Goal: Task Accomplishment & Management: Complete application form

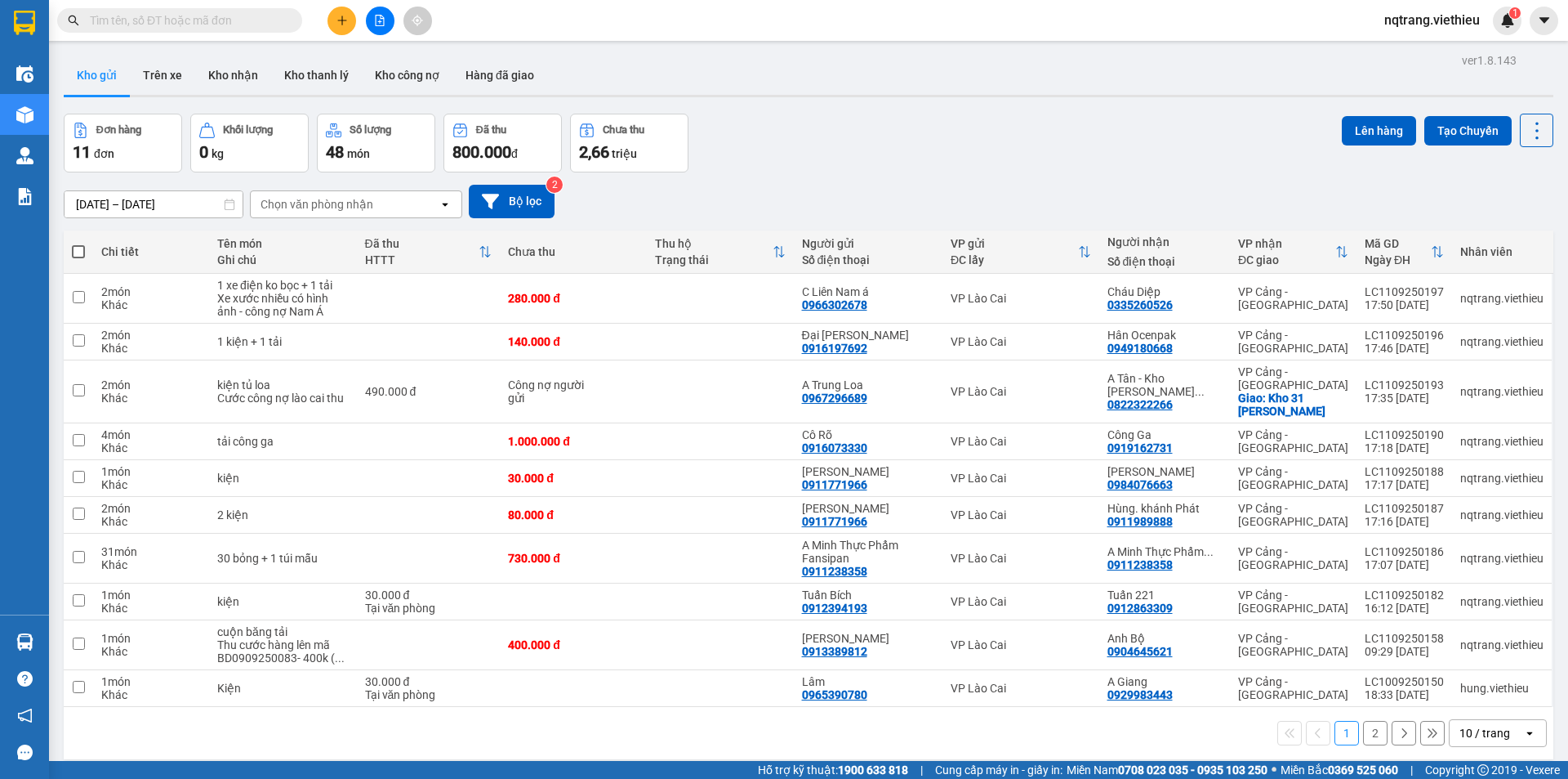
click at [214, 13] on input "text" at bounding box center [186, 20] width 193 height 18
paste input "BD1009250151"
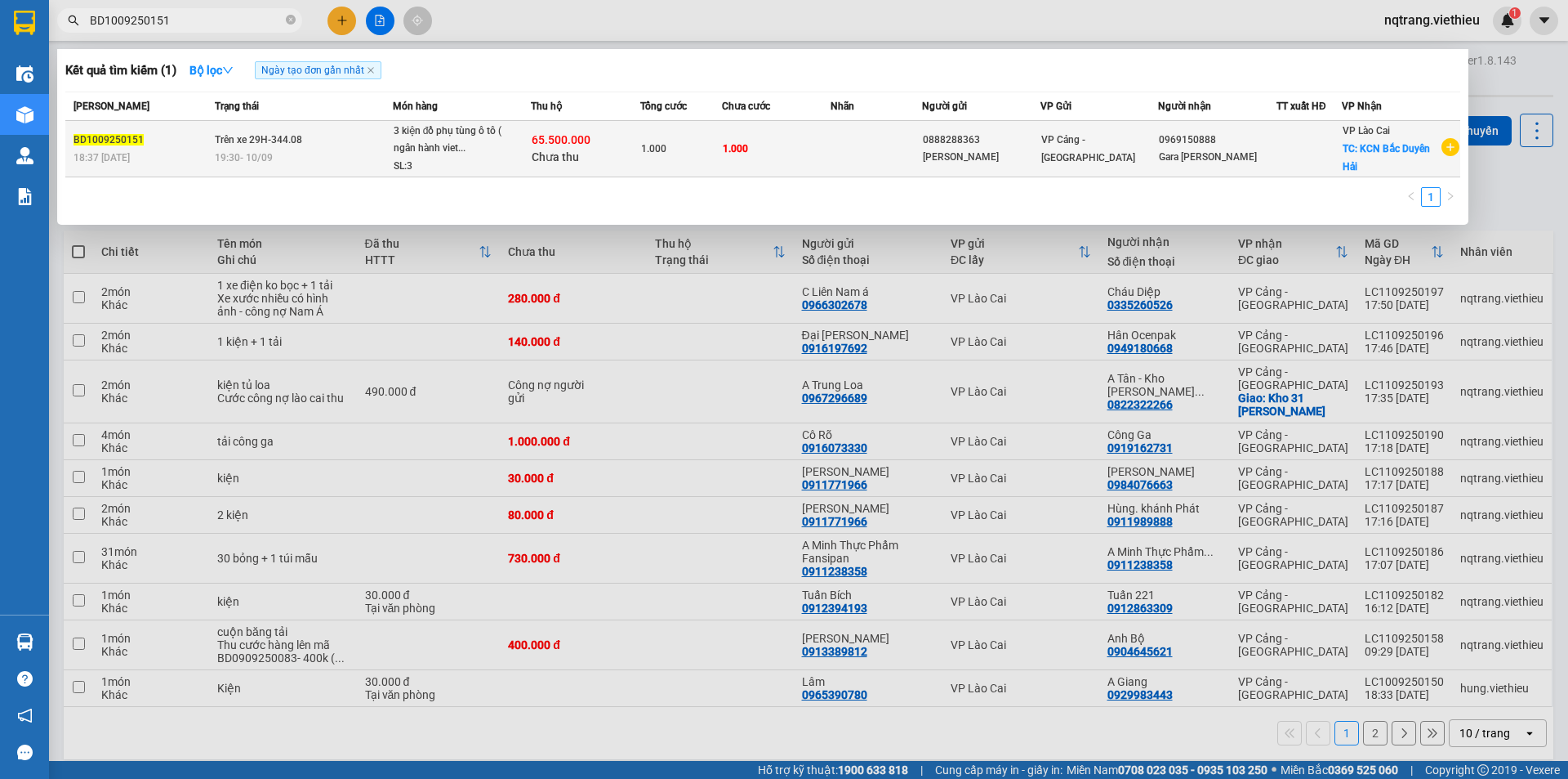
type input "BD1009250151"
click at [1146, 155] on div "VP Cảng - [GEOGRAPHIC_DATA]" at bounding box center [1100, 149] width 117 height 36
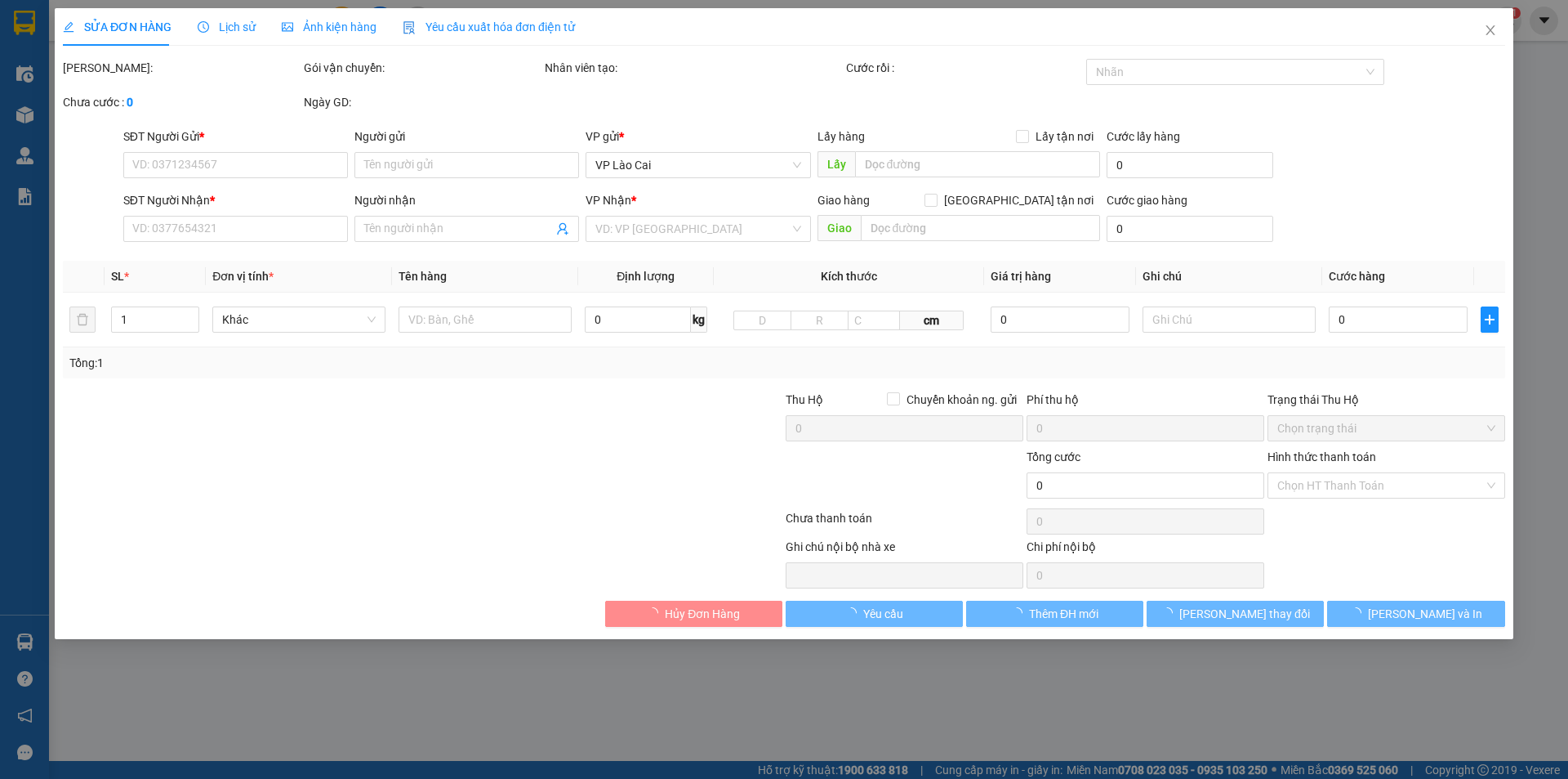
type input "0888288363"
type input "[PERSON_NAME]"
type input "0969150888"
type input "Gara [PERSON_NAME]"
checkbox input "true"
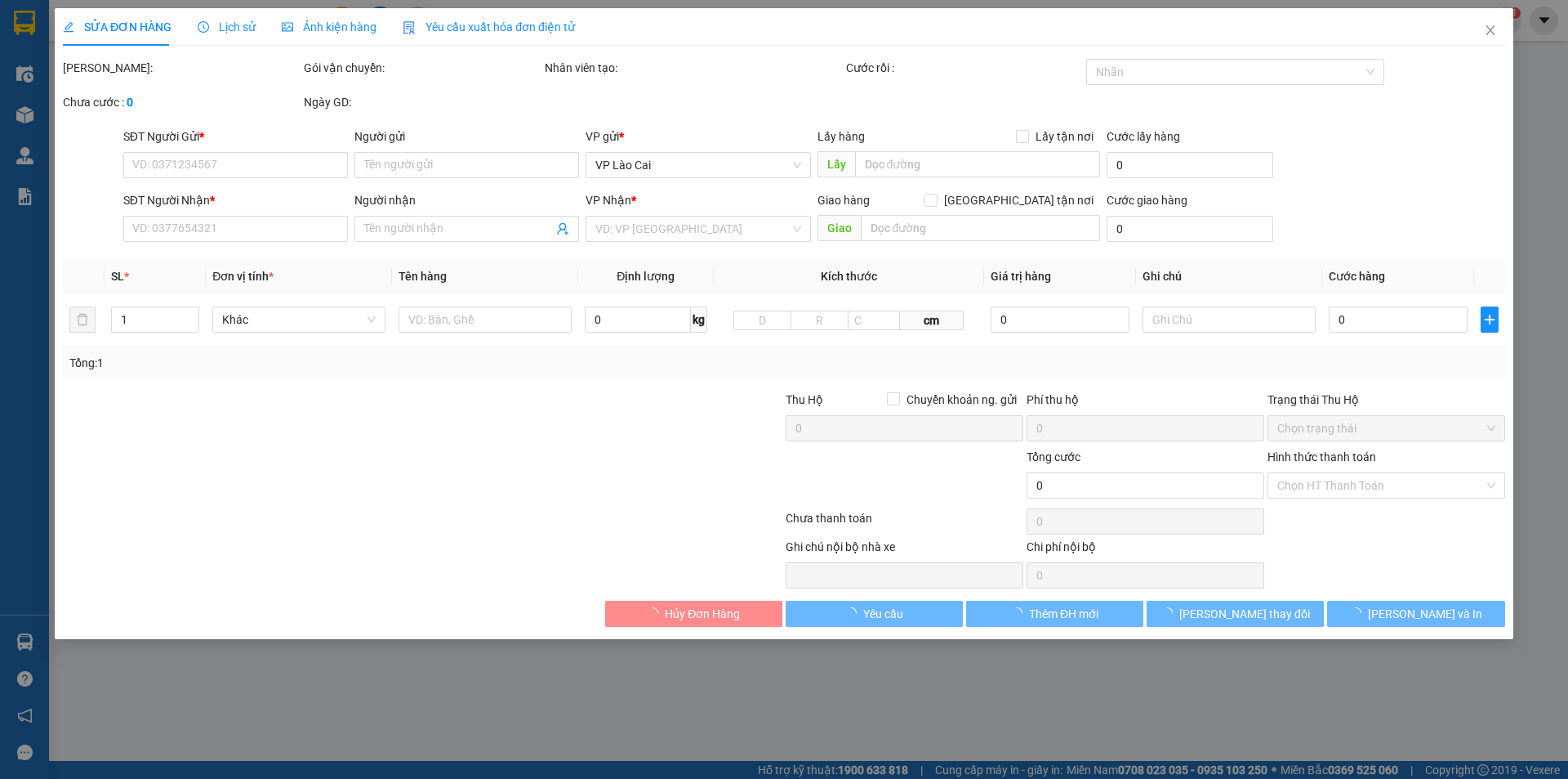
type input "KCN Bắc Duyên Hải"
type input "1.000"
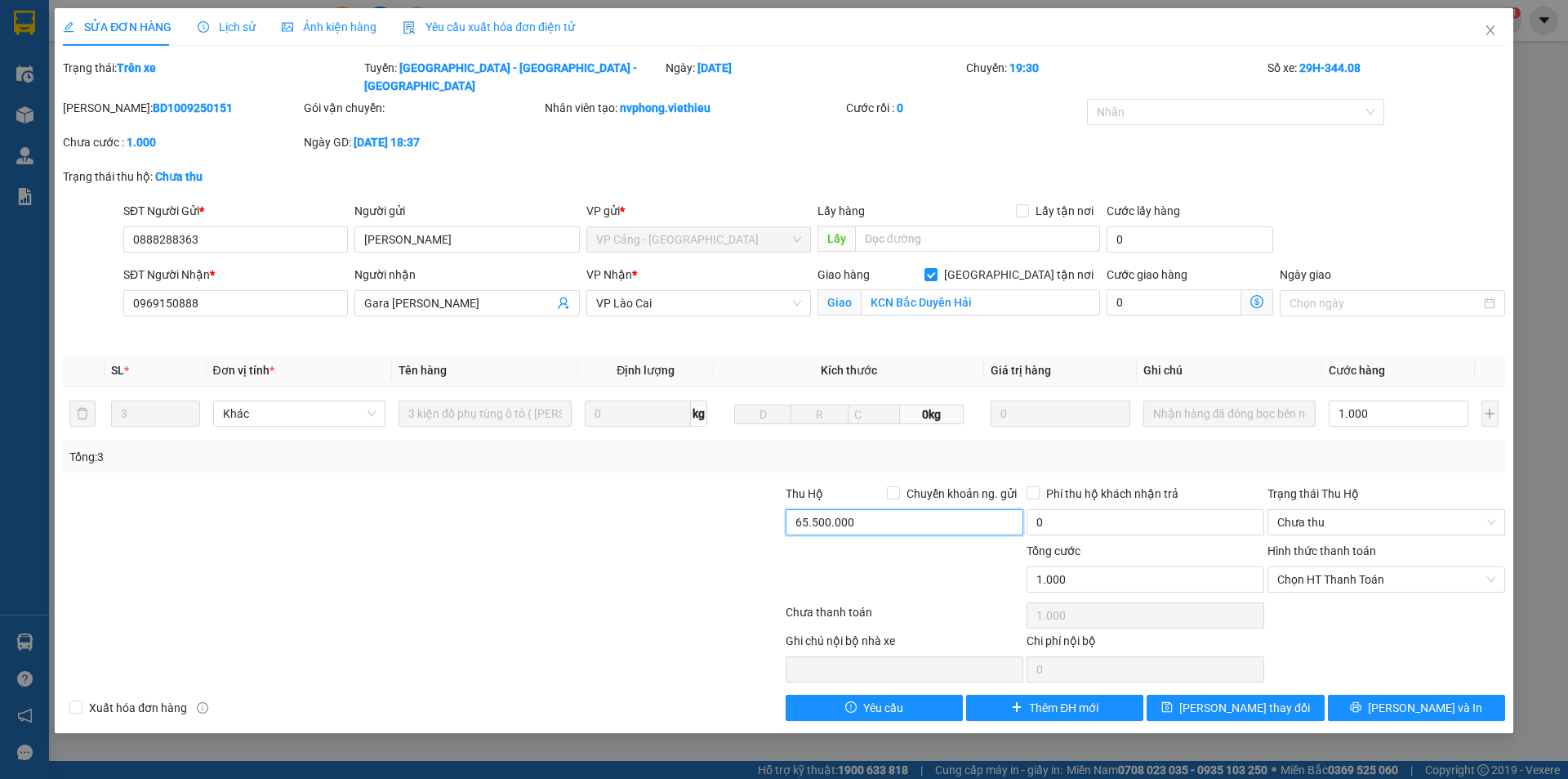
click at [898, 509] on input "65.500.000" at bounding box center [904, 522] width 238 height 26
type input "30.000.000"
click at [1260, 699] on span "[PERSON_NAME] thay đổi" at bounding box center [1244, 707] width 131 height 18
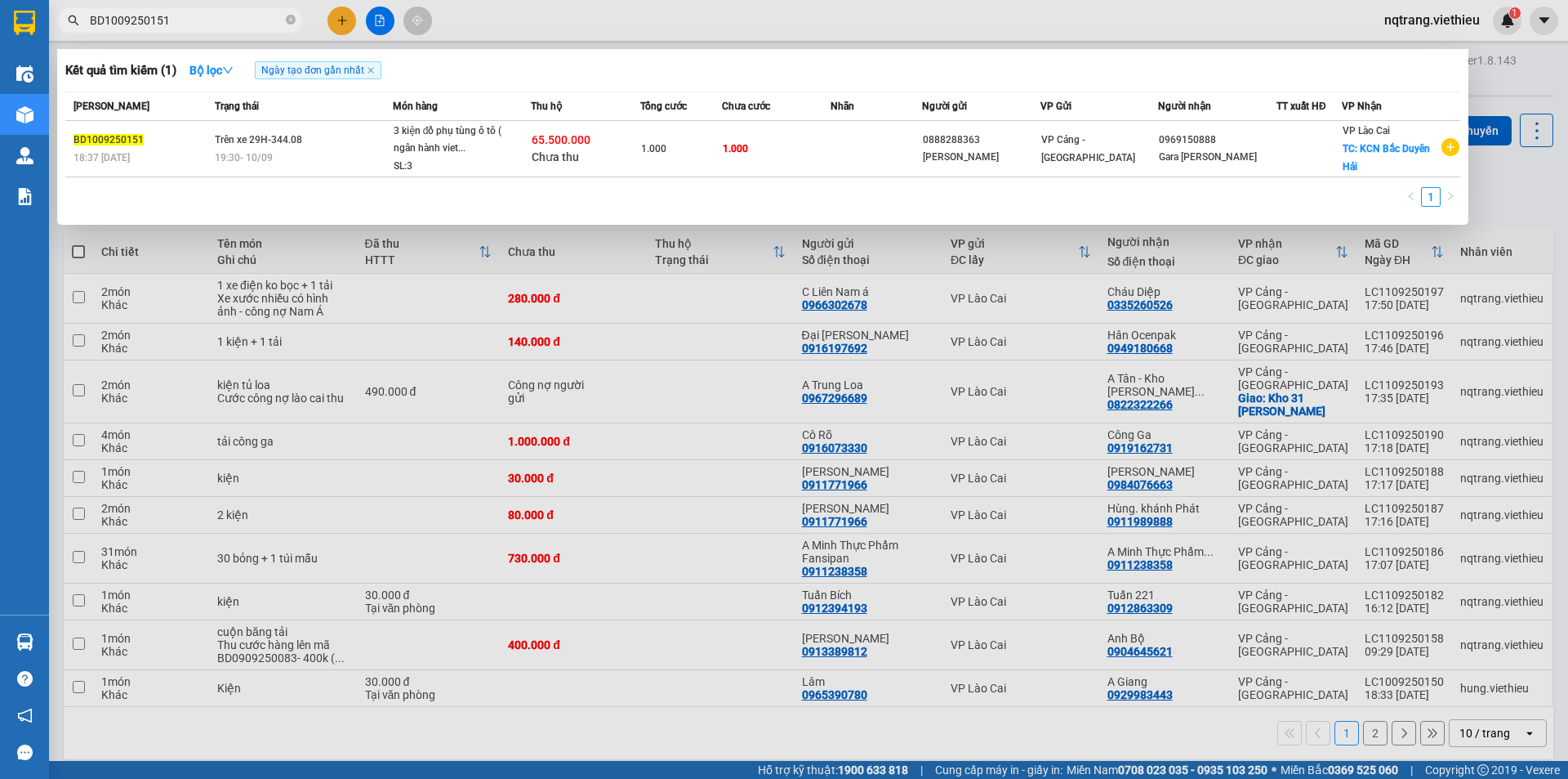
click at [182, 26] on input "BD1009250151" at bounding box center [186, 20] width 193 height 18
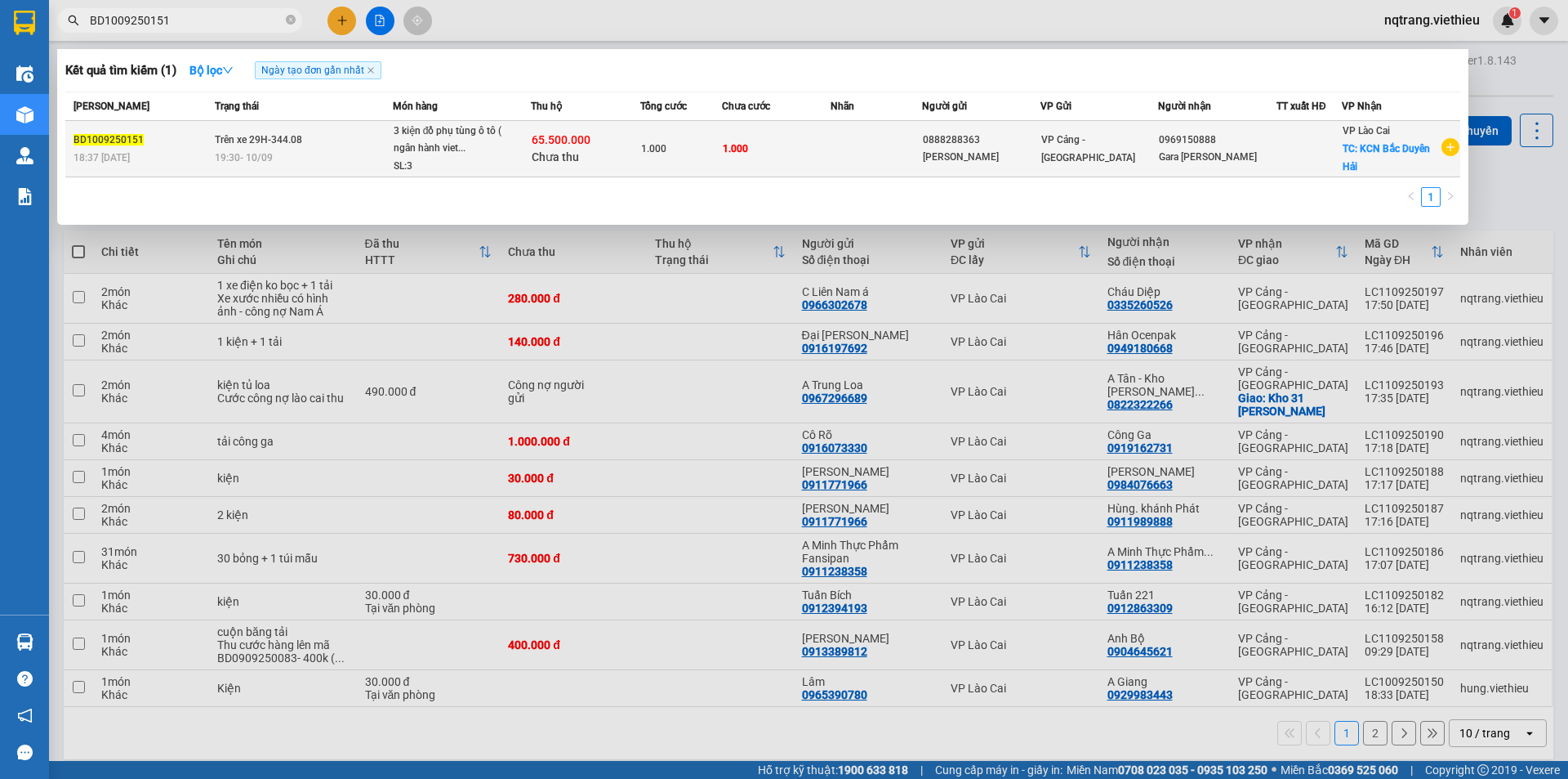
click at [669, 161] on td "1.000" at bounding box center [681, 149] width 82 height 57
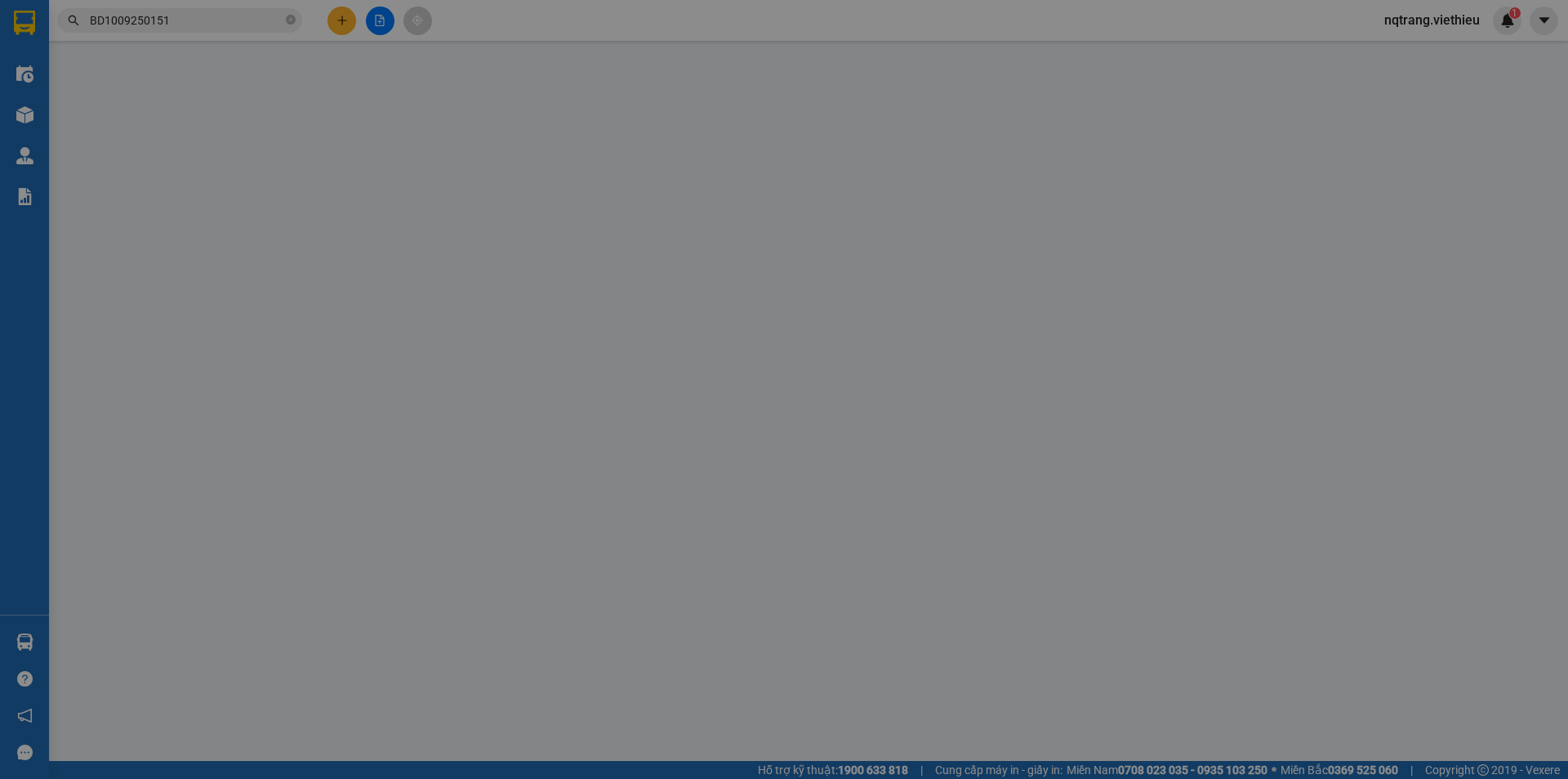
type input "0888288363"
type input "[PERSON_NAME]"
type input "0969150888"
type input "Gara [PERSON_NAME]"
checkbox input "true"
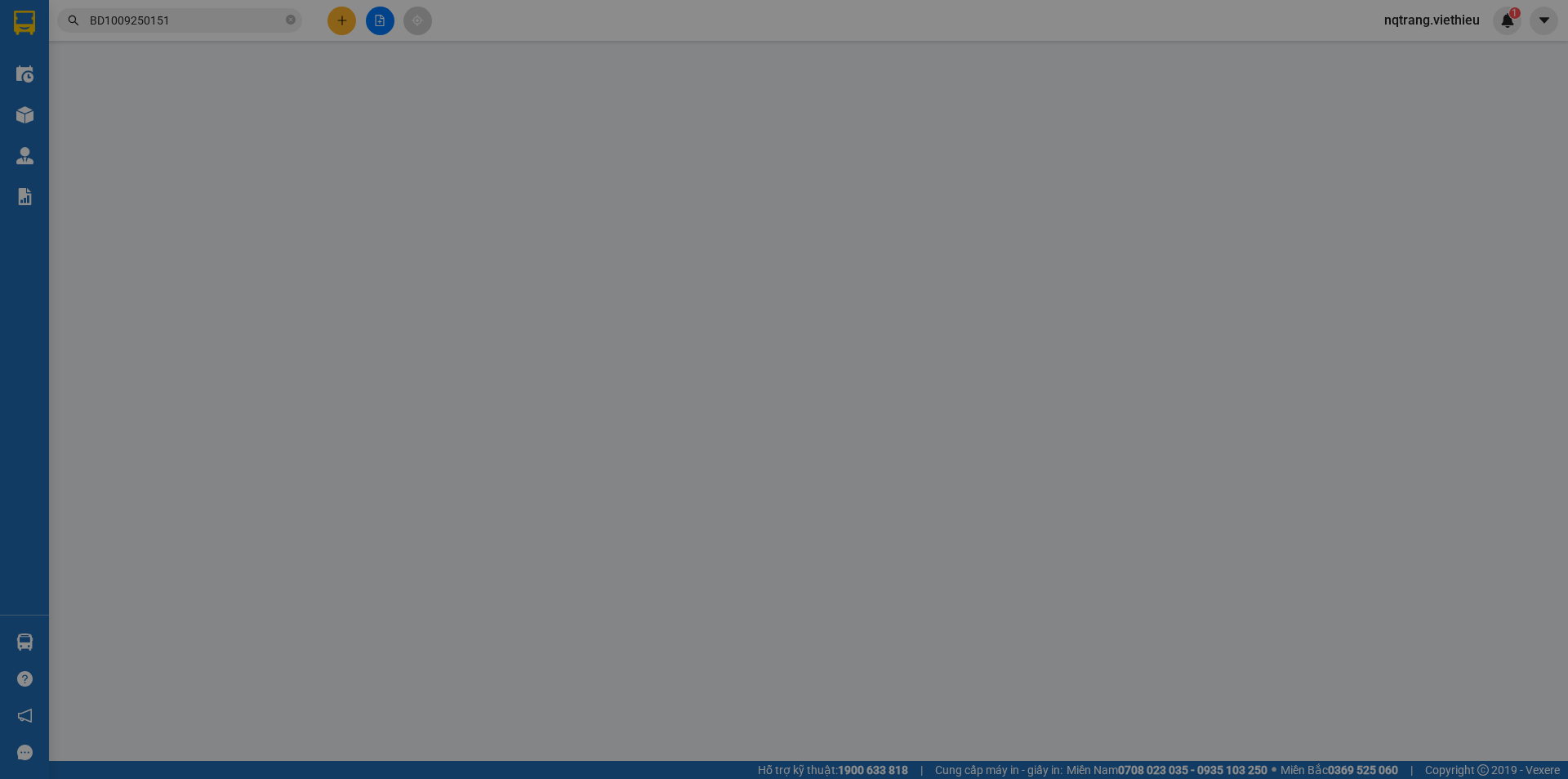
type input "KCN Bắc Duyên Hải"
type input "1.000"
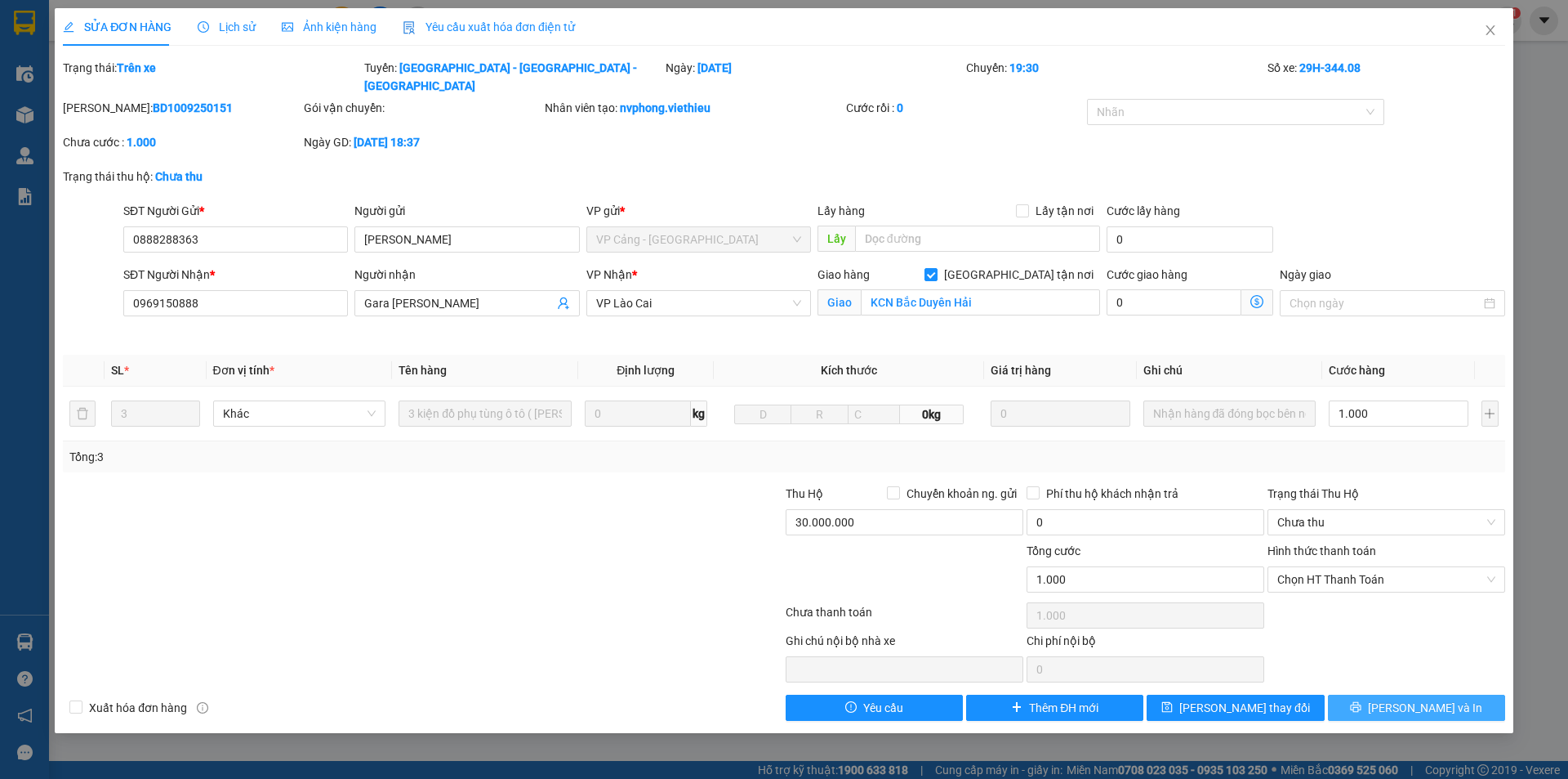
click at [1401, 694] on button "[PERSON_NAME] và In" at bounding box center [1417, 707] width 178 height 26
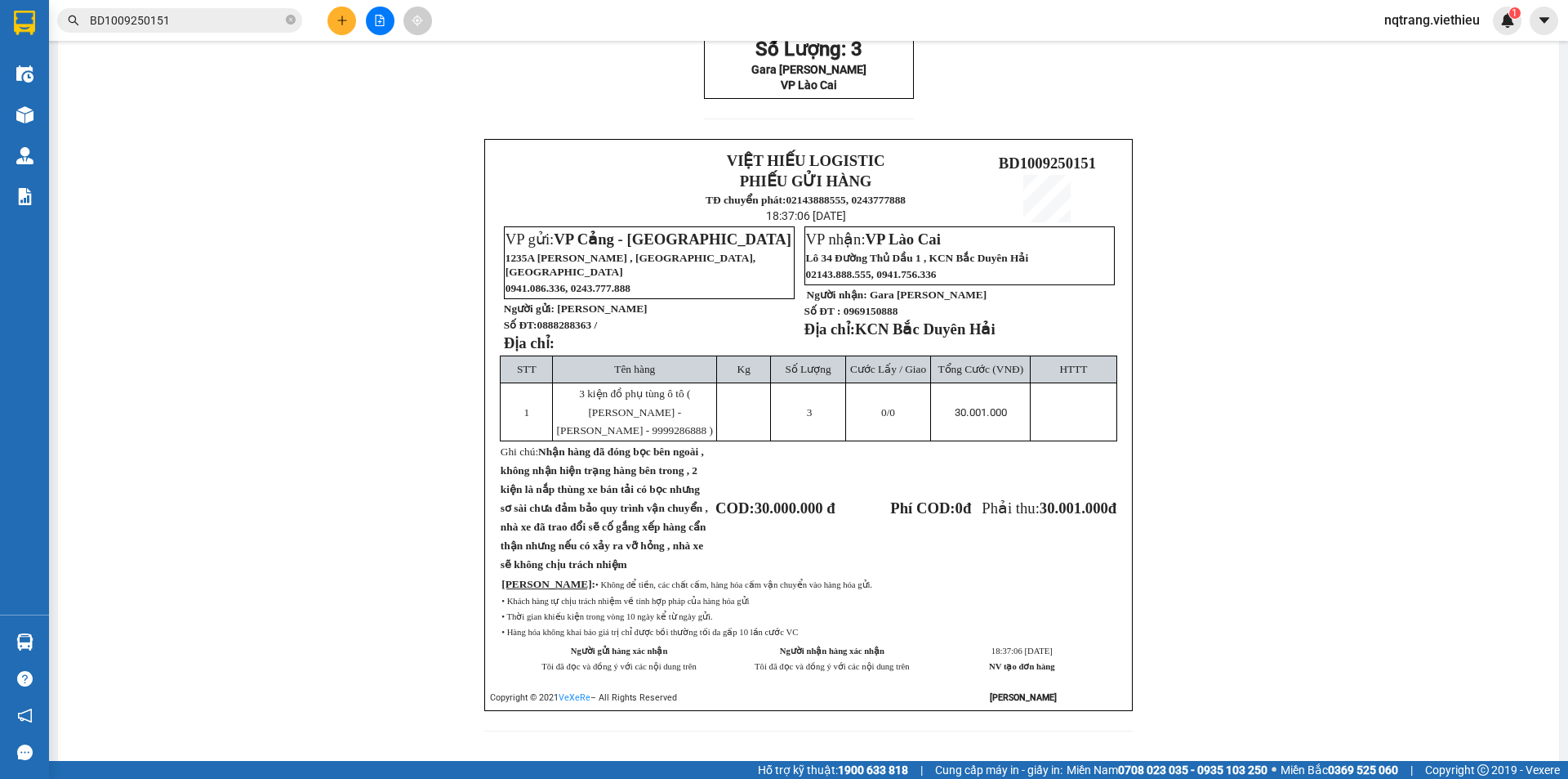
scroll to position [211, 0]
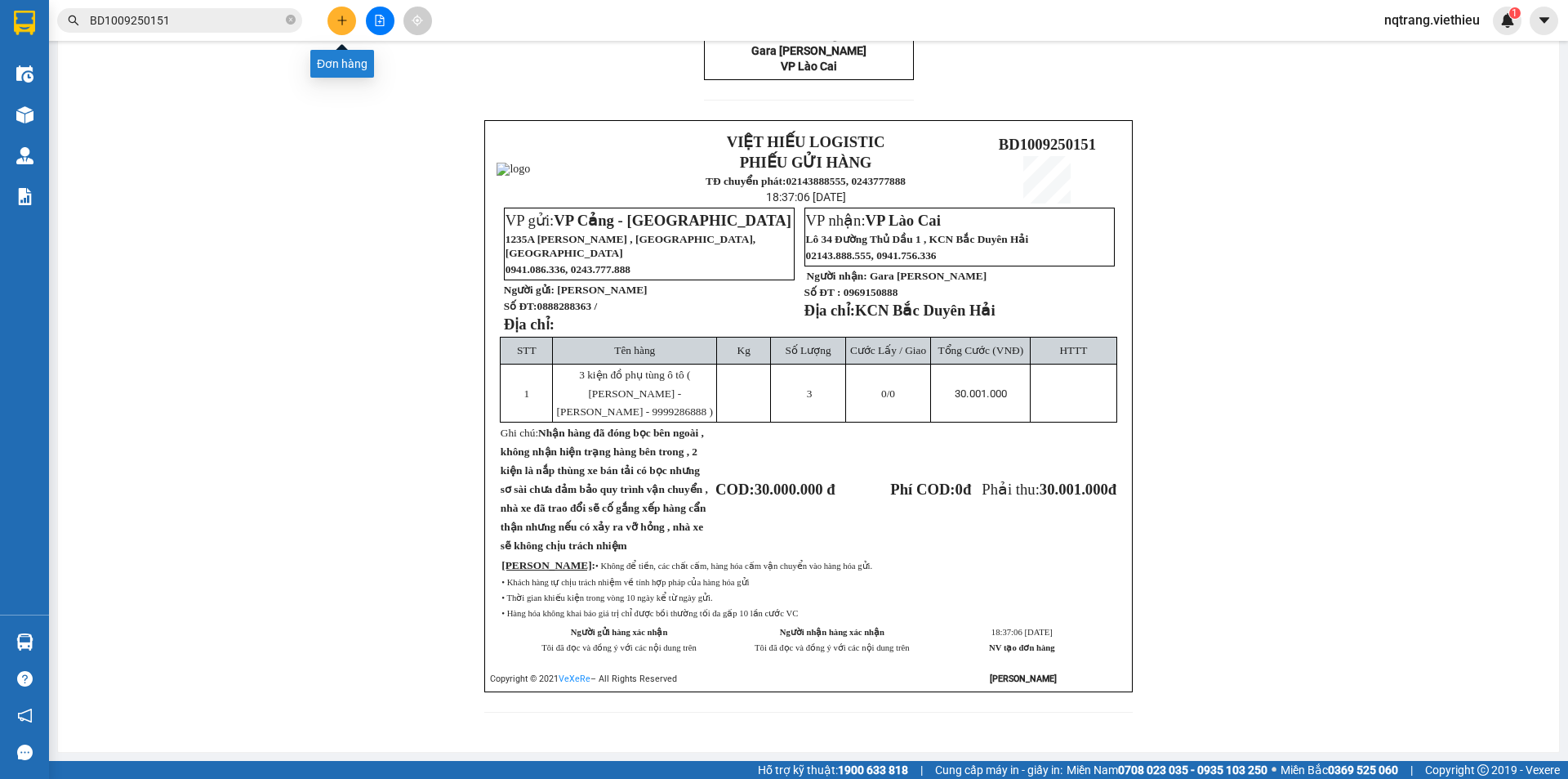
click at [343, 26] on button at bounding box center [341, 21] width 29 height 29
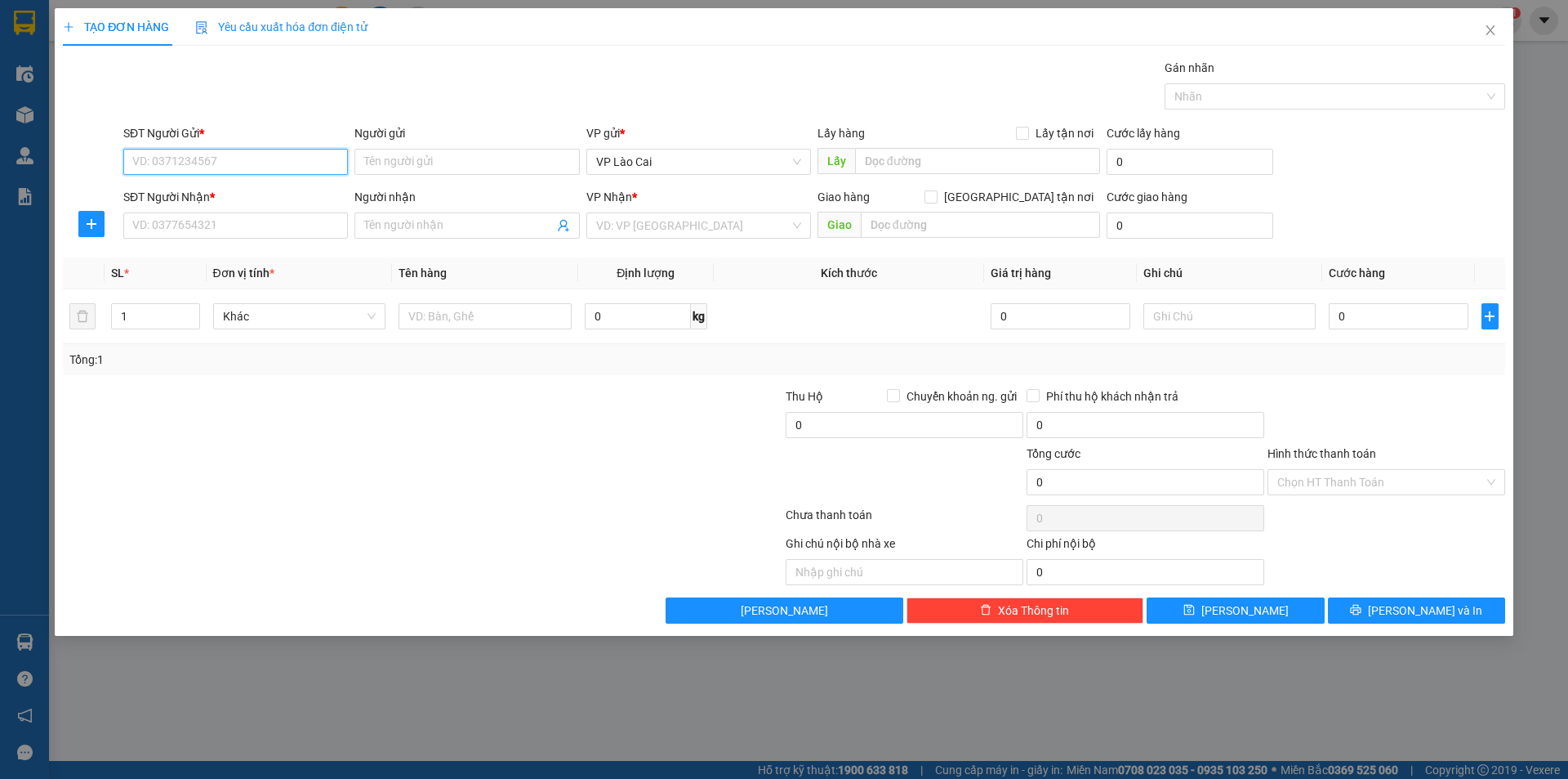
click at [324, 170] on input "SĐT Người Gửi *" at bounding box center [236, 162] width 225 height 26
type input "0"
type input "0903482328"
click at [215, 190] on div "0903482328 - [PERSON_NAME]" at bounding box center [236, 194] width 205 height 18
type input "[PERSON_NAME]"
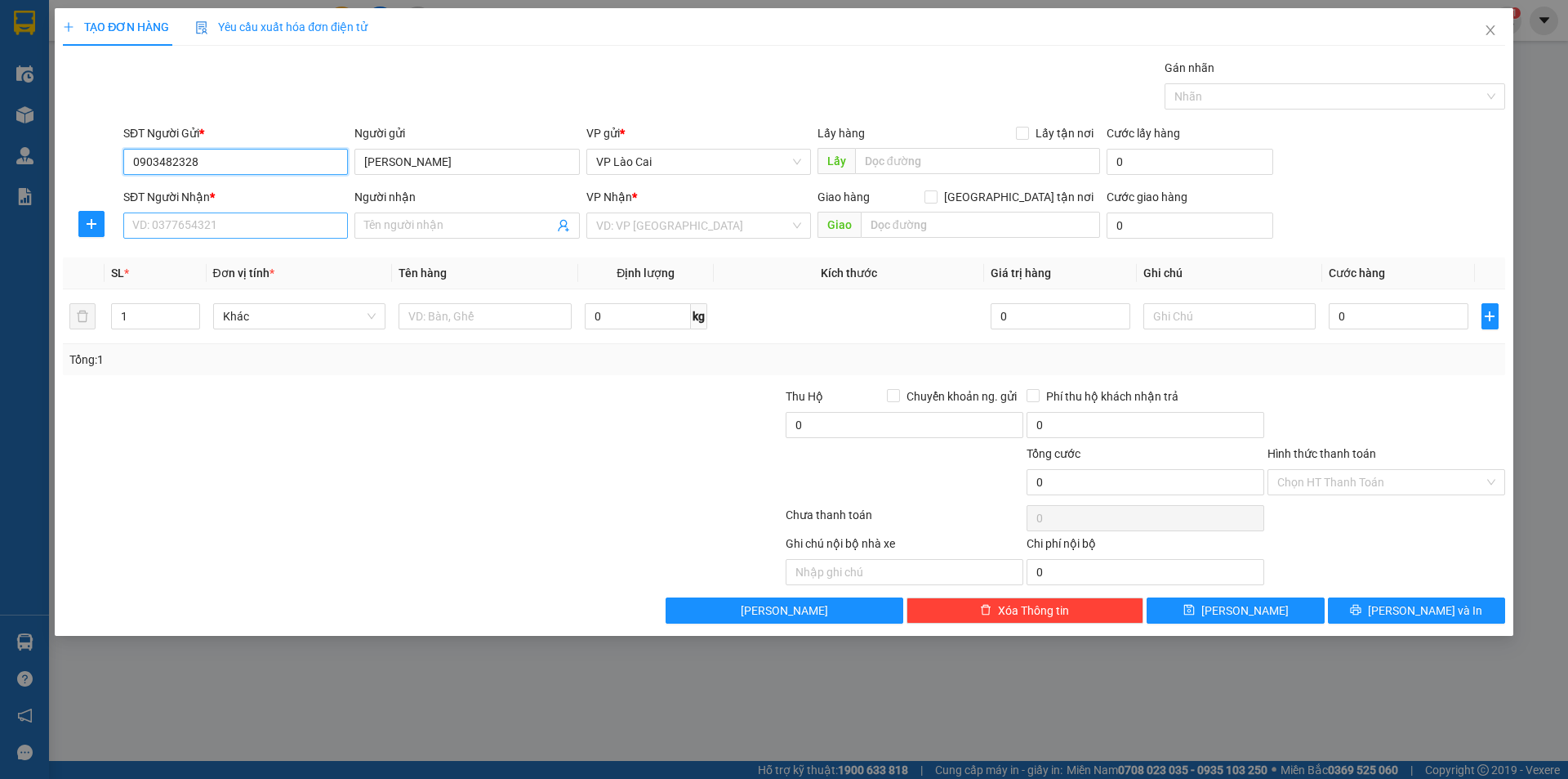
type input "0903482328"
click at [221, 233] on input "SĐT Người Nhận *" at bounding box center [236, 225] width 225 height 26
drag, startPoint x: 236, startPoint y: 159, endPoint x: 118, endPoint y: 169, distance: 118.4
click at [118, 169] on div "SĐT Người Gửi * 0903482328 Người gửi [PERSON_NAME] VP gửi * VP Lào Cai Lấy hàng…" at bounding box center [784, 153] width 1445 height 58
click at [199, 219] on input "SĐT Người Nhận *" at bounding box center [236, 225] width 225 height 26
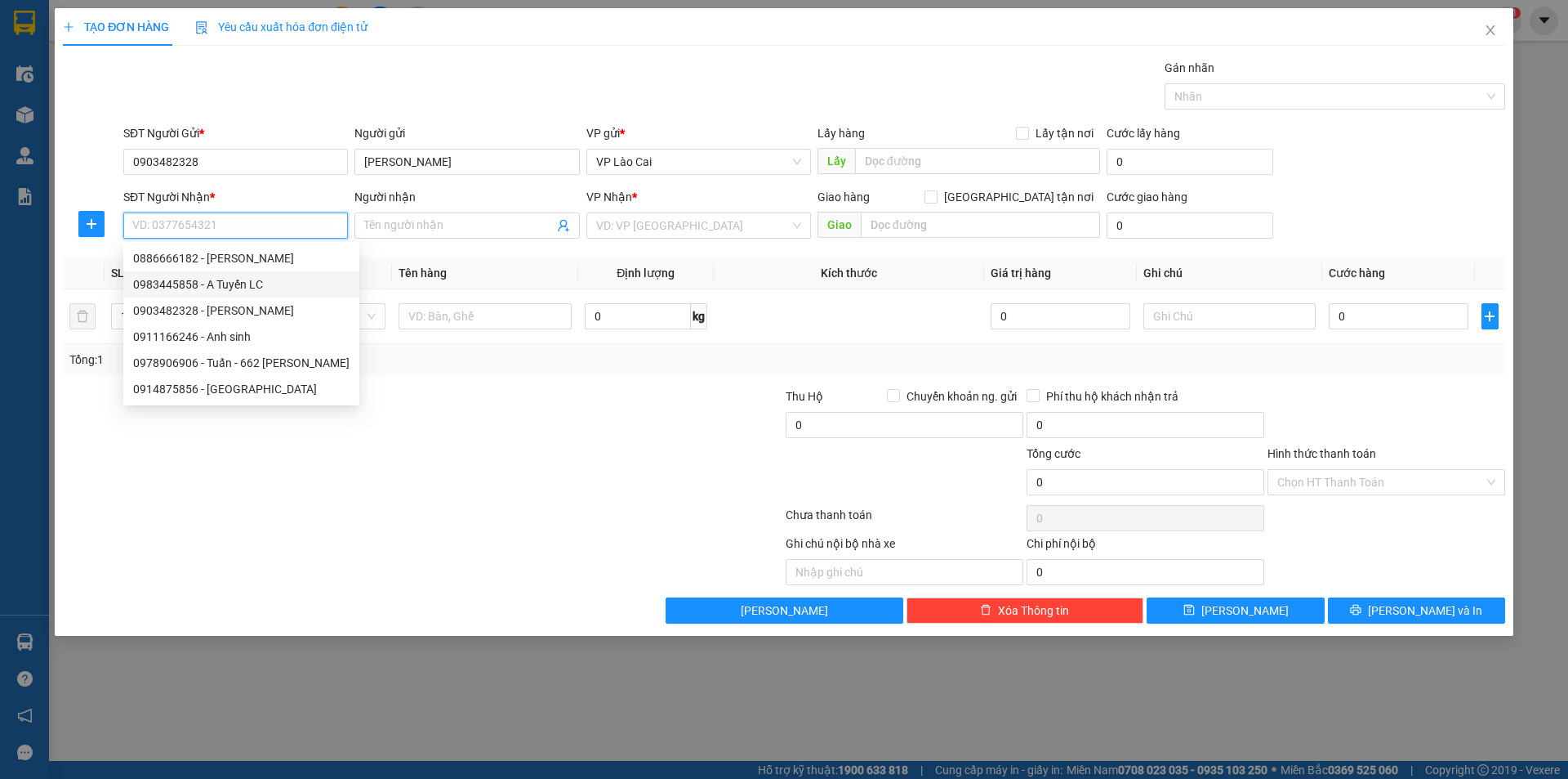
paste input "0903482328"
type input "0903482328"
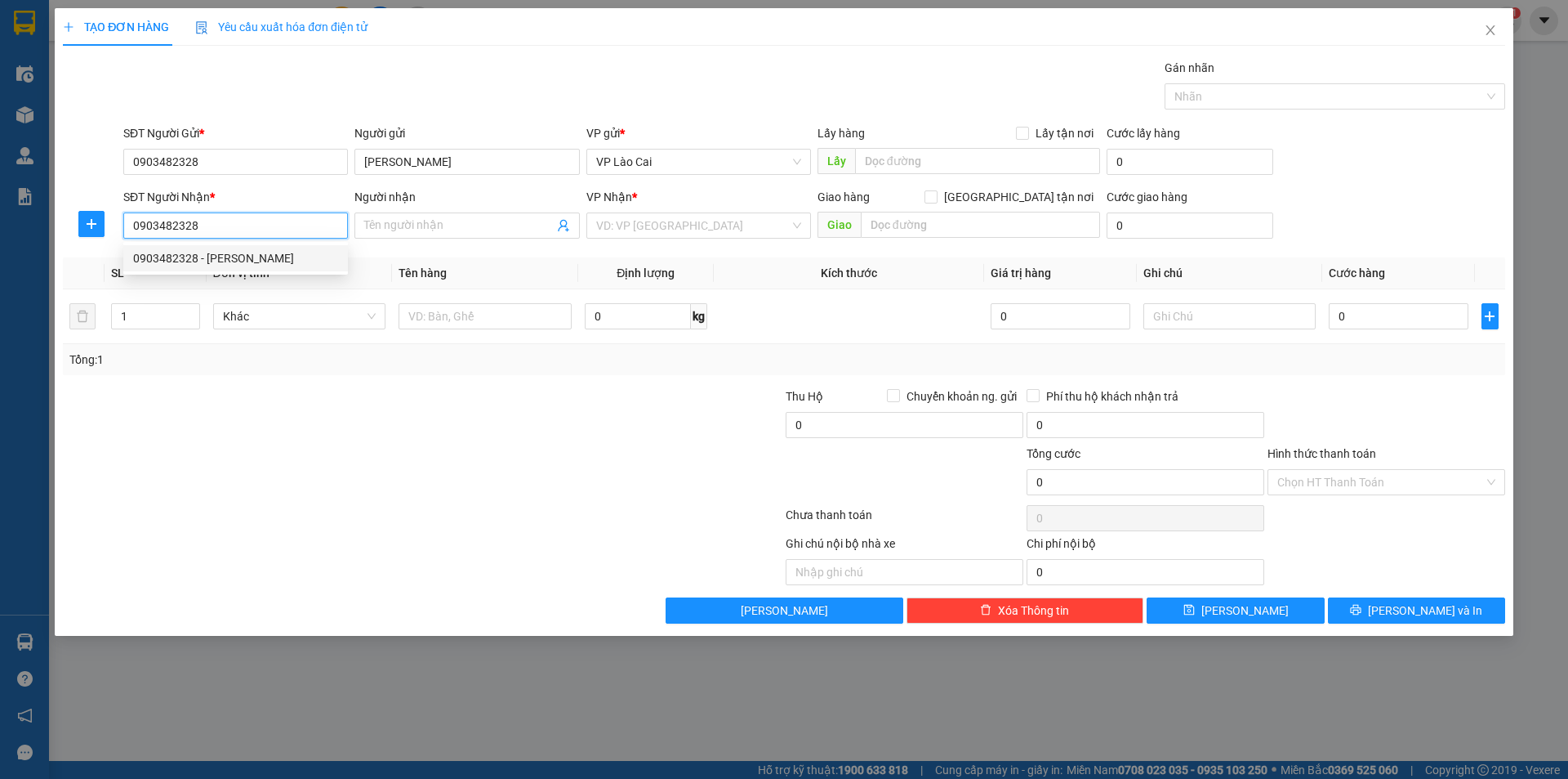
click at [246, 262] on div "0903482328 - [PERSON_NAME]" at bounding box center [236, 258] width 205 height 18
type input "[PERSON_NAME]"
type input "0903482328"
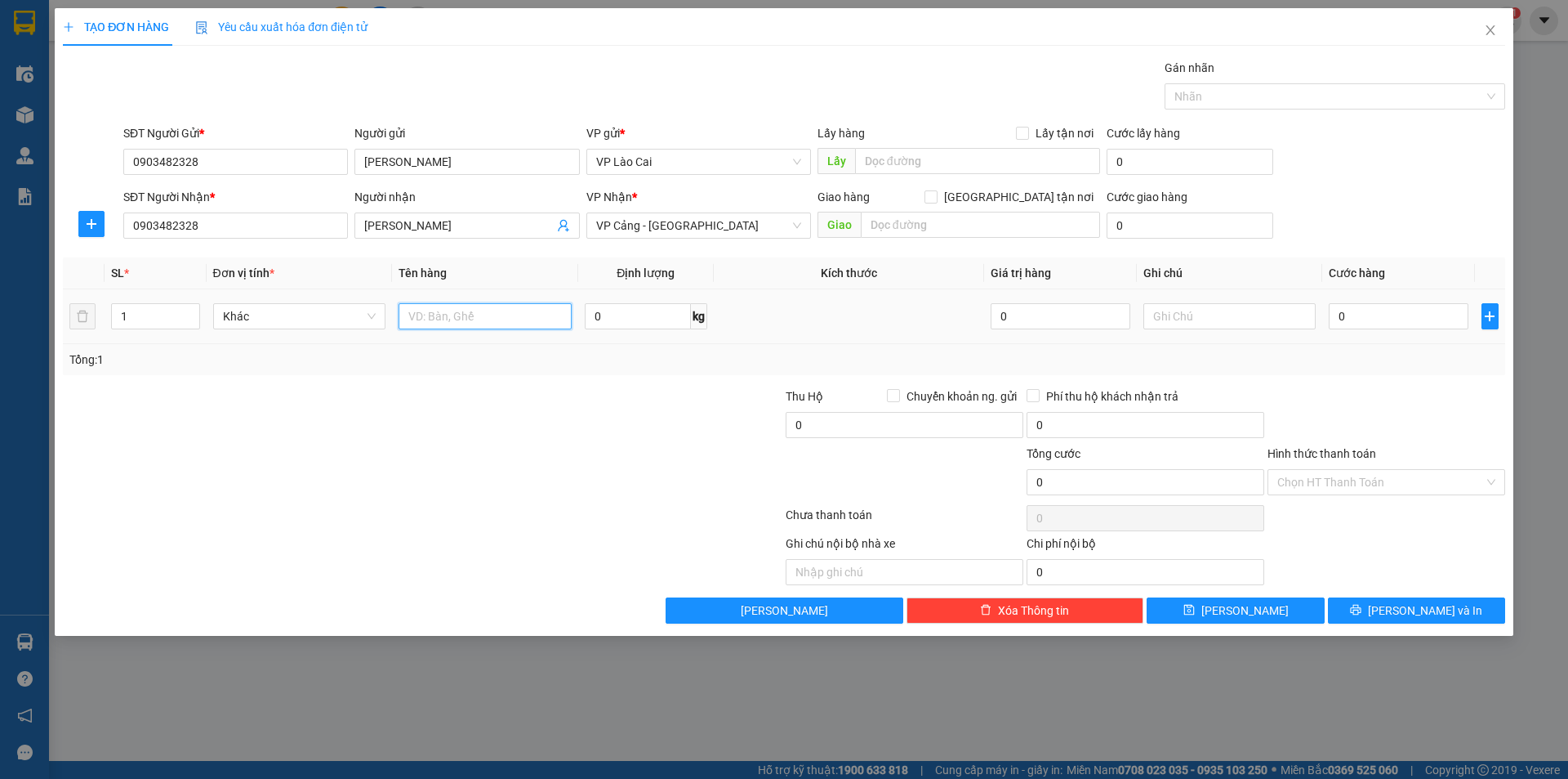
click at [431, 315] on input "text" at bounding box center [485, 316] width 173 height 26
type input "lốc"
click at [1419, 314] on input "0" at bounding box center [1398, 316] width 139 height 26
type input "5"
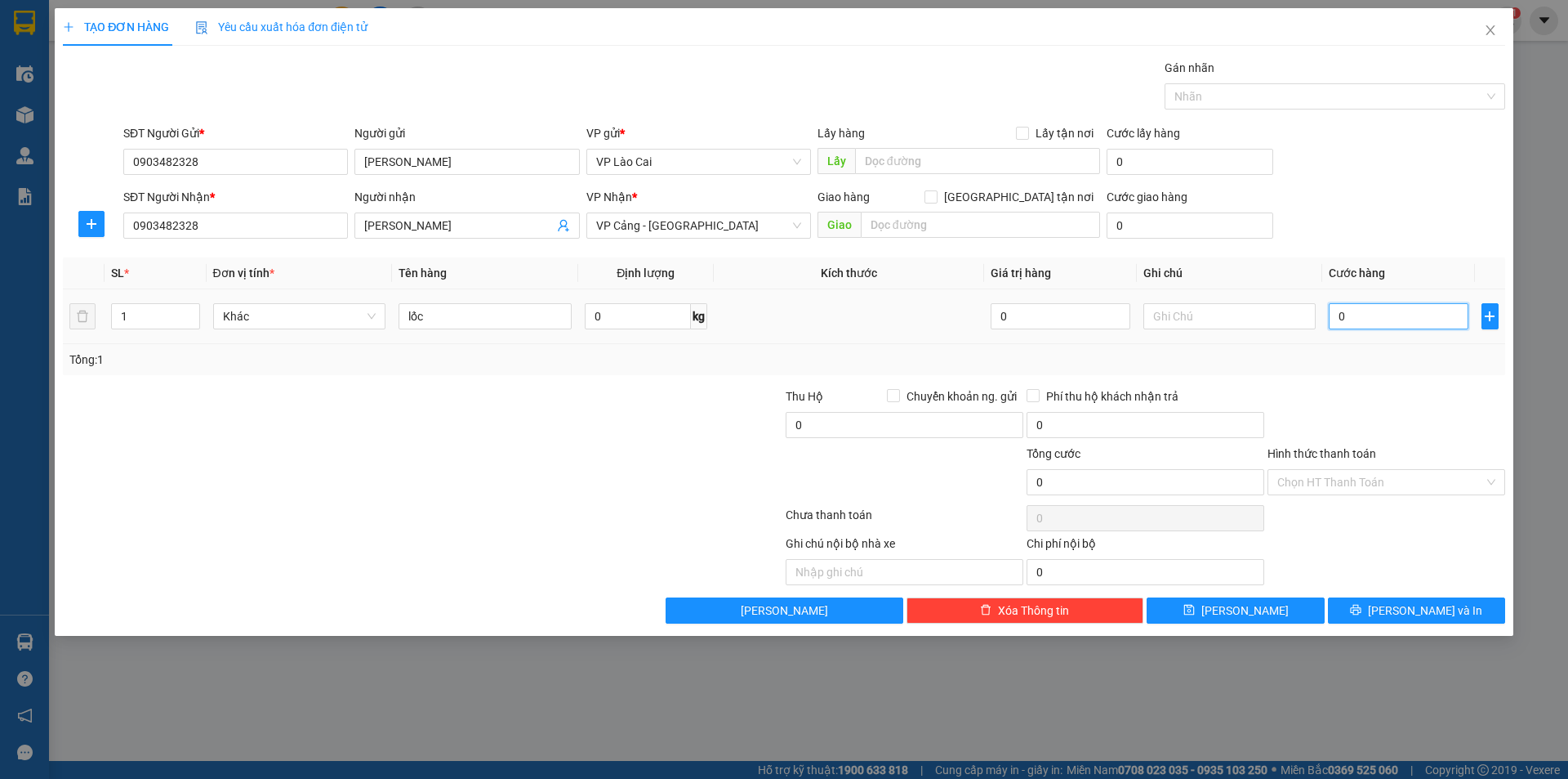
type input "5"
type input "50"
type input "500"
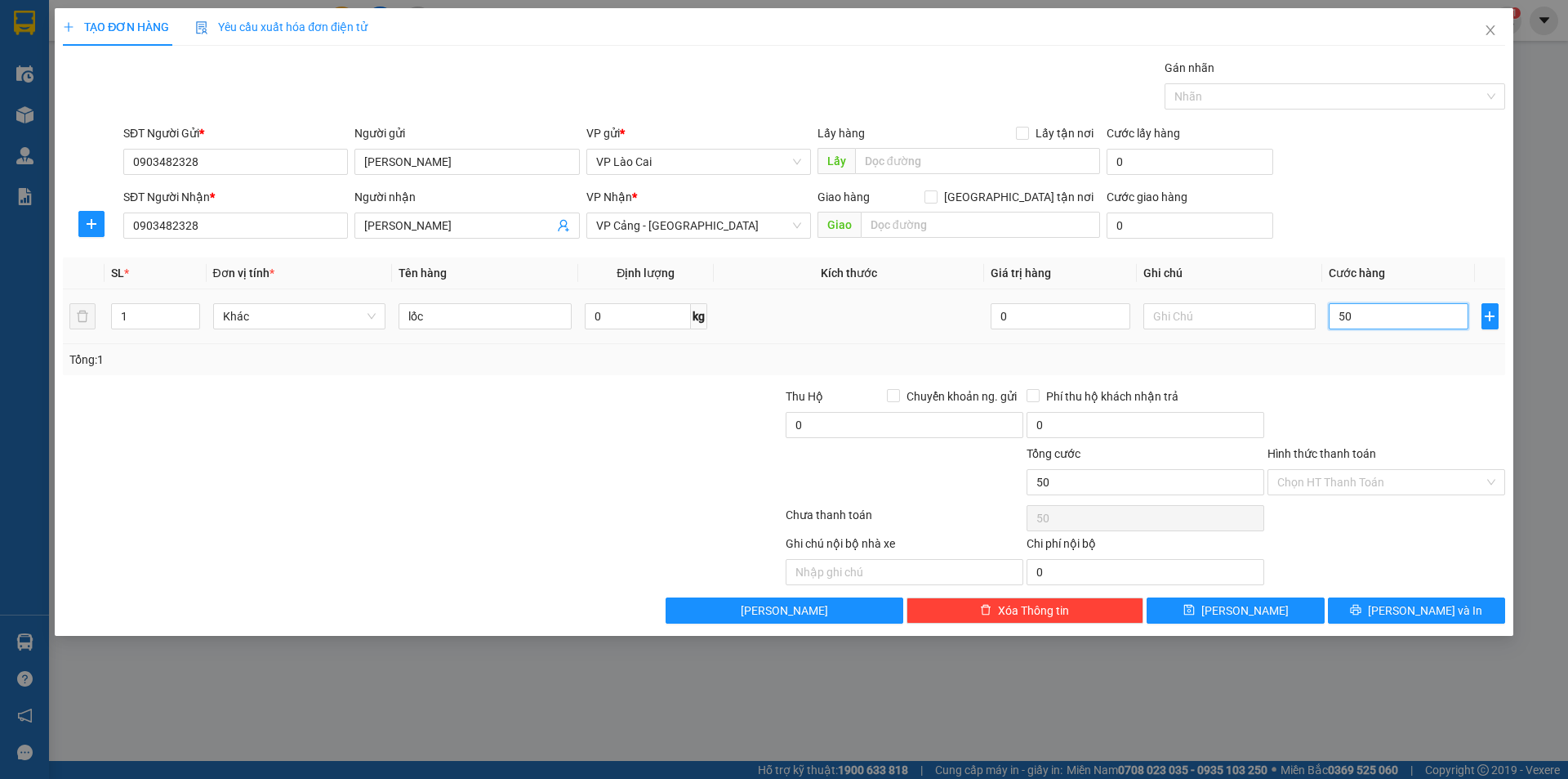
type input "500"
type input "5.000"
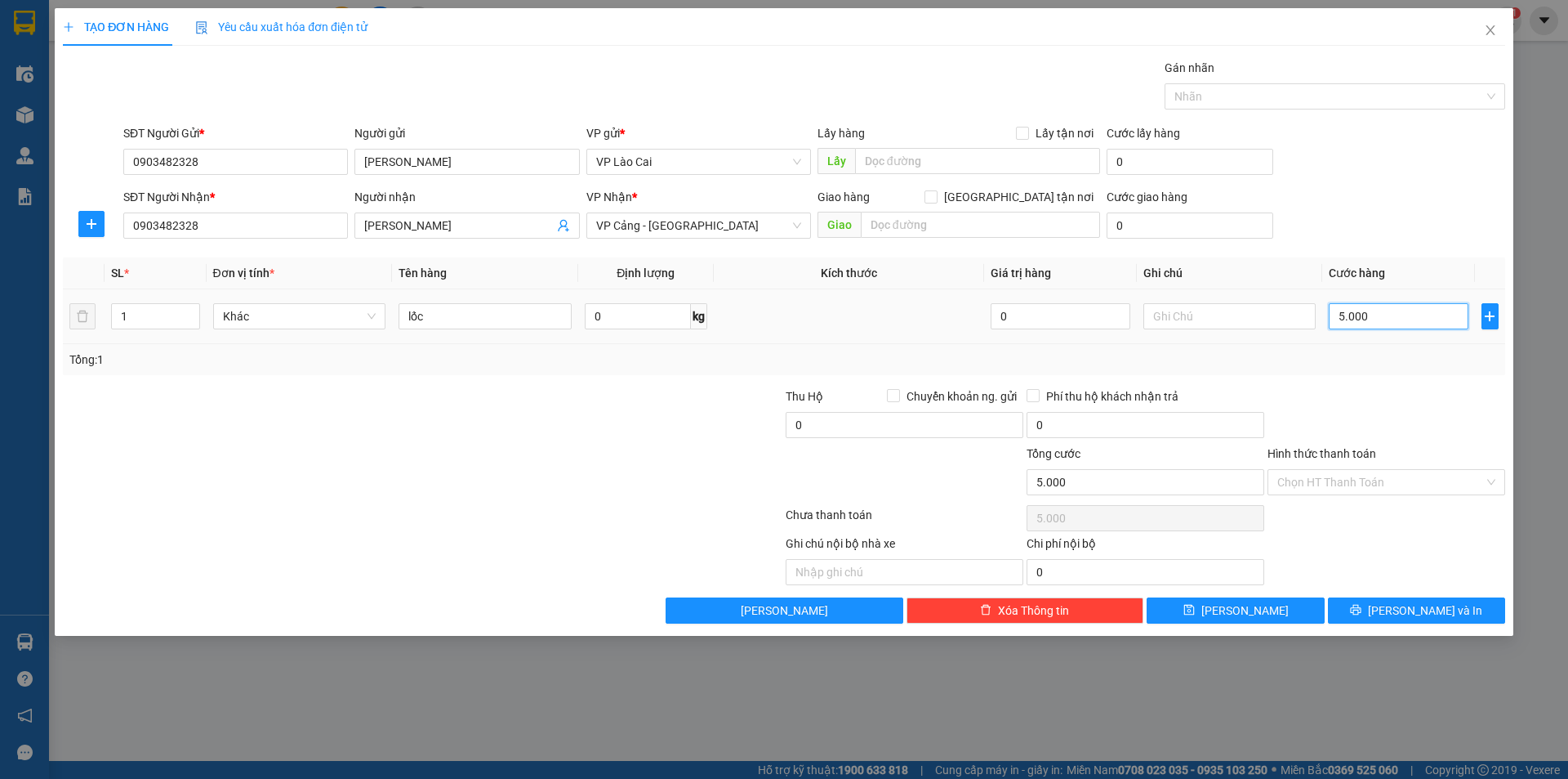
type input "50.000"
type input "500.000"
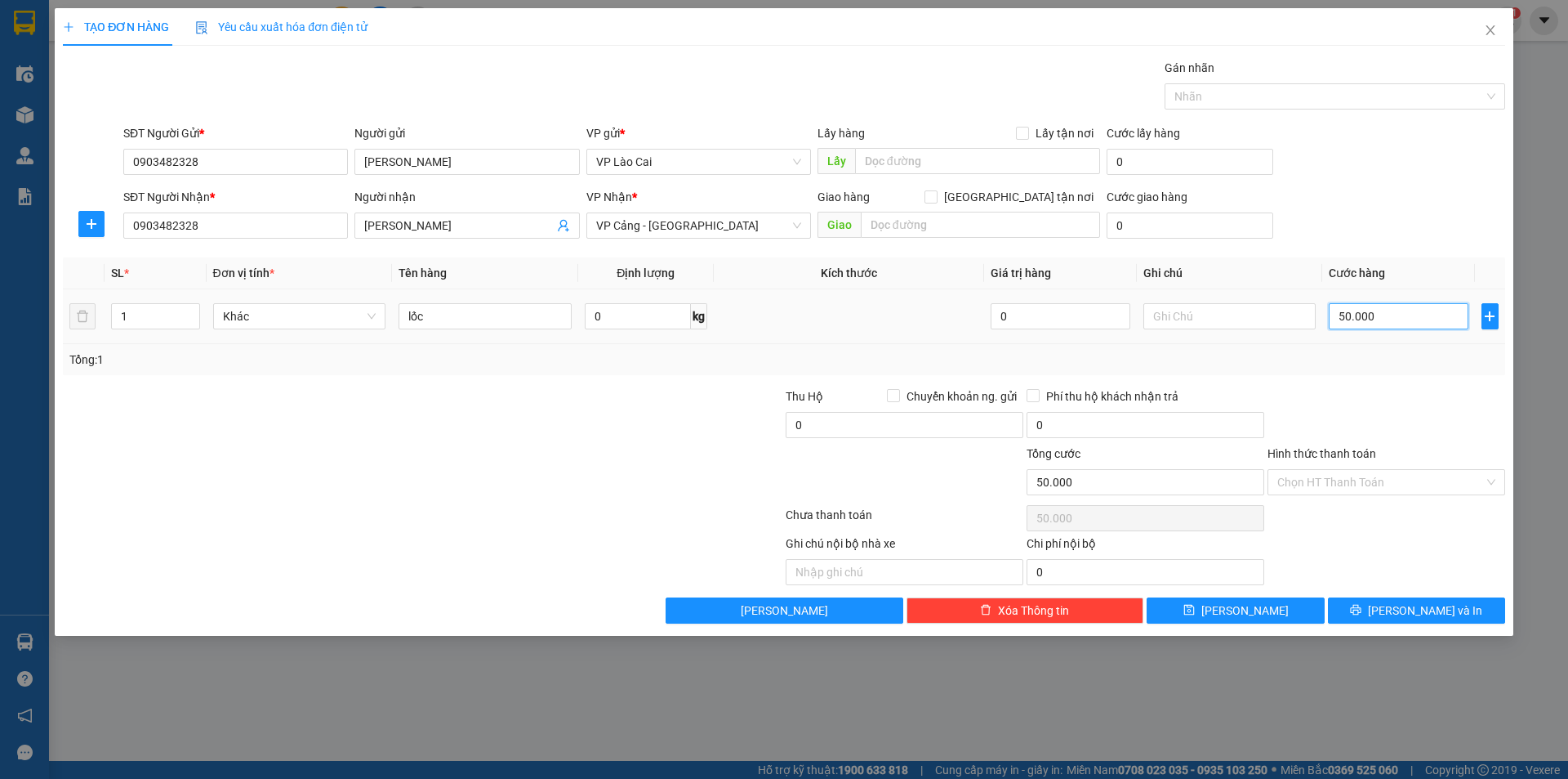
type input "500.000"
click at [1248, 606] on span "[PERSON_NAME]" at bounding box center [1244, 610] width 87 height 18
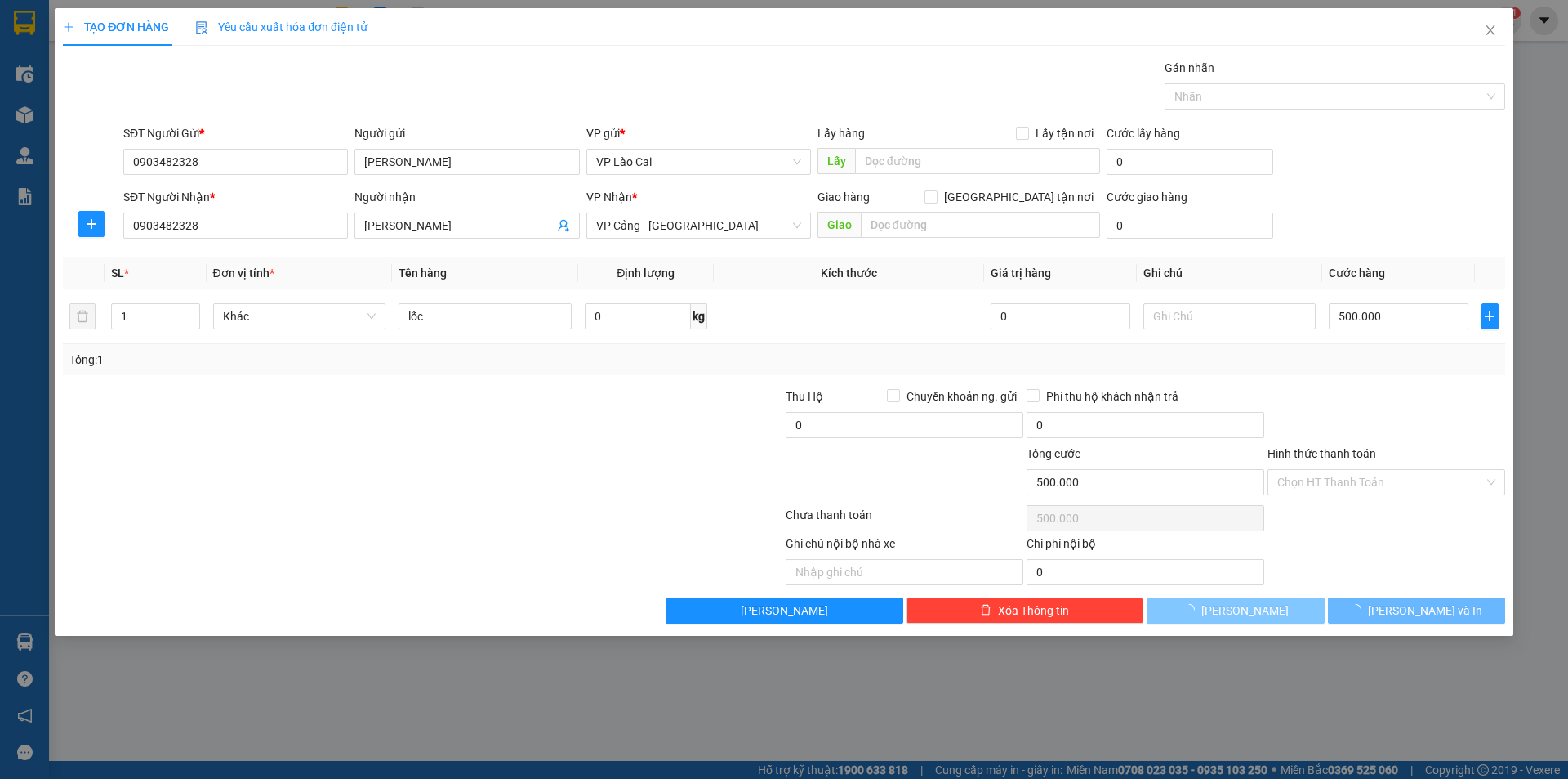
type input "0"
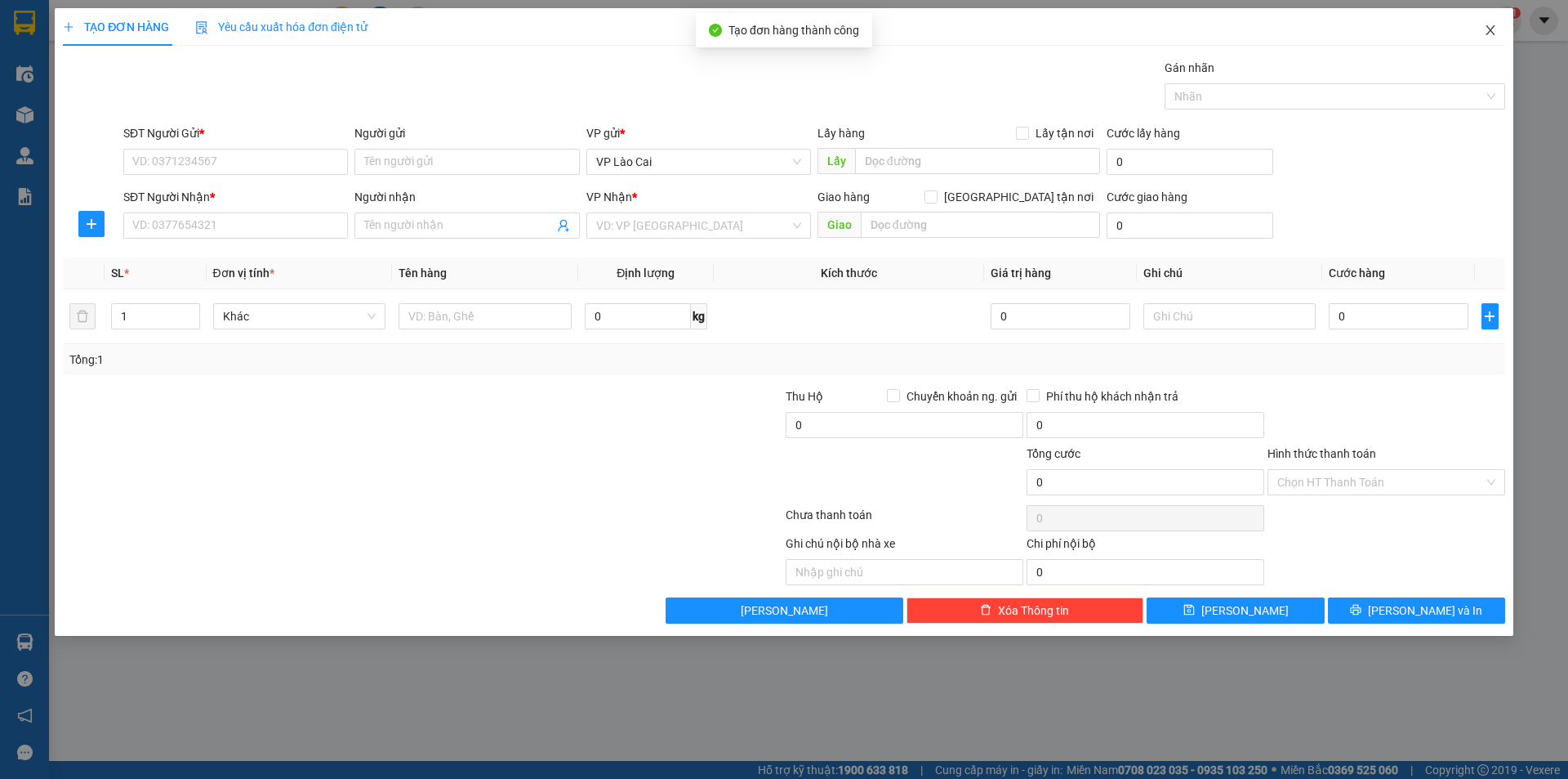
click at [1485, 37] on span "Close" at bounding box center [1490, 31] width 46 height 46
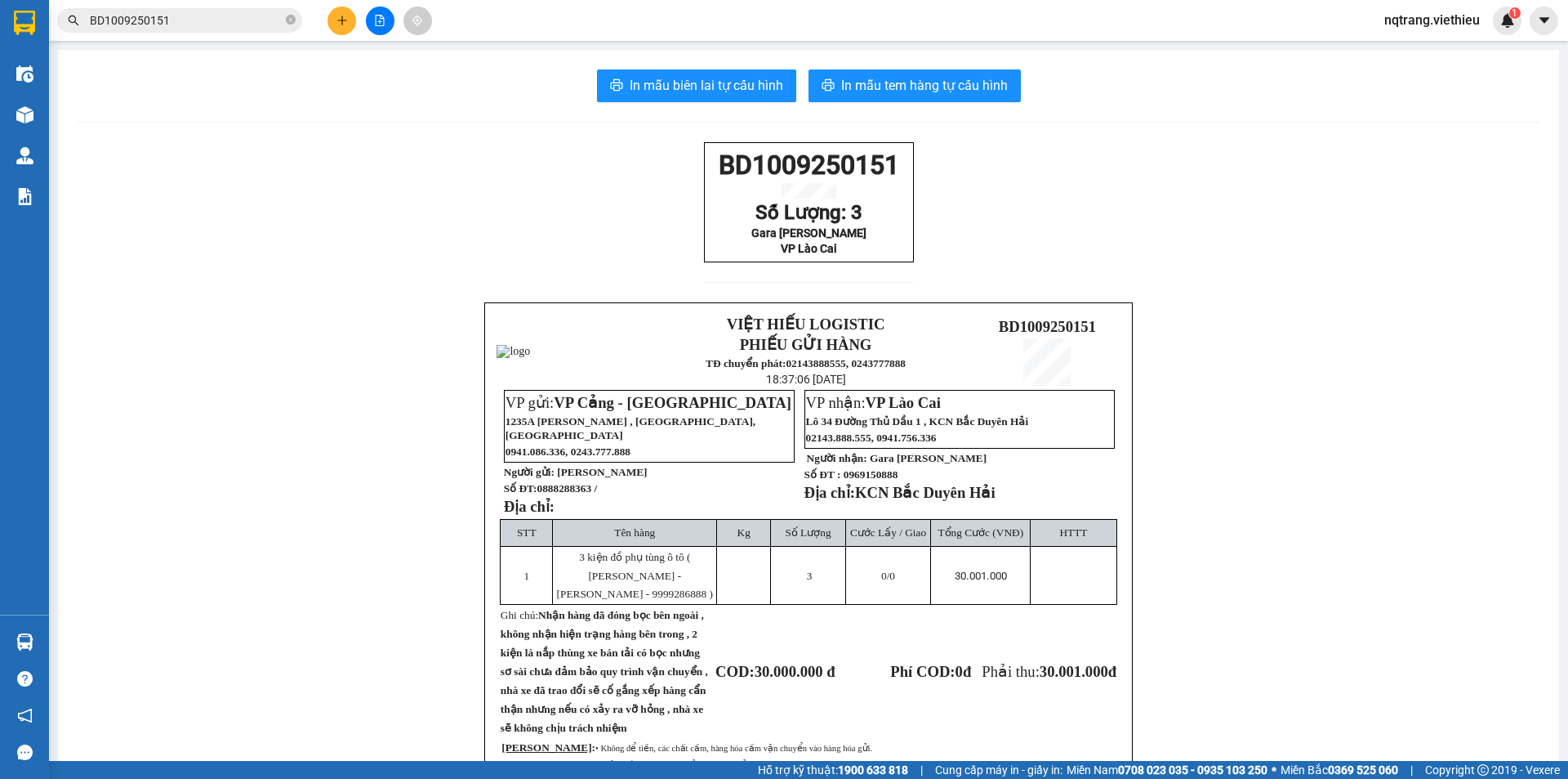
click at [333, 236] on div "BD1009250151 Số Lượng: 3 Gara [PERSON_NAME] VP Lào Cai VIỆT HIẾU LOGISTIC PHIẾU…" at bounding box center [809, 528] width 1462 height 772
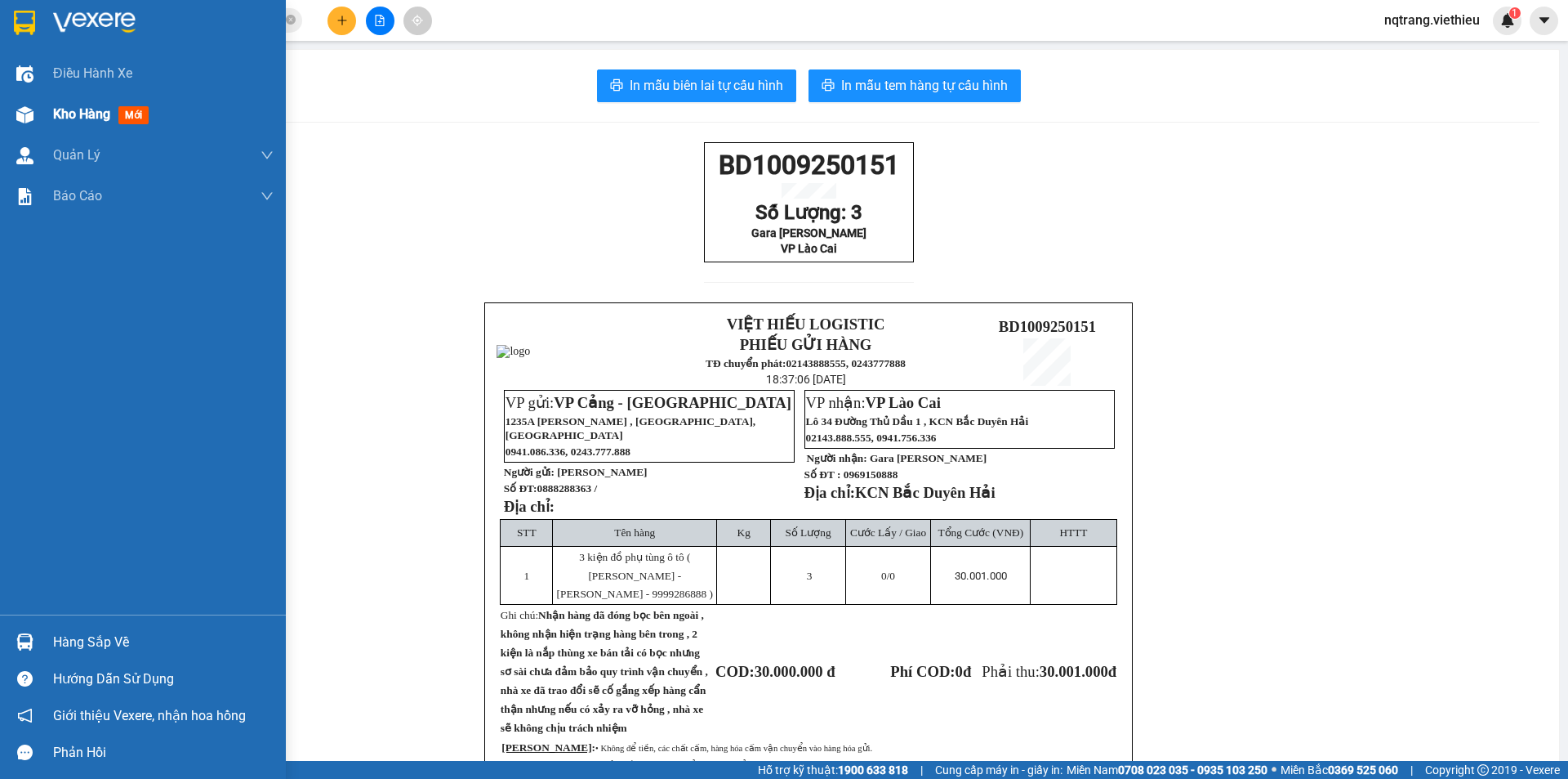
click at [92, 117] on span "Kho hàng" at bounding box center [82, 114] width 57 height 15
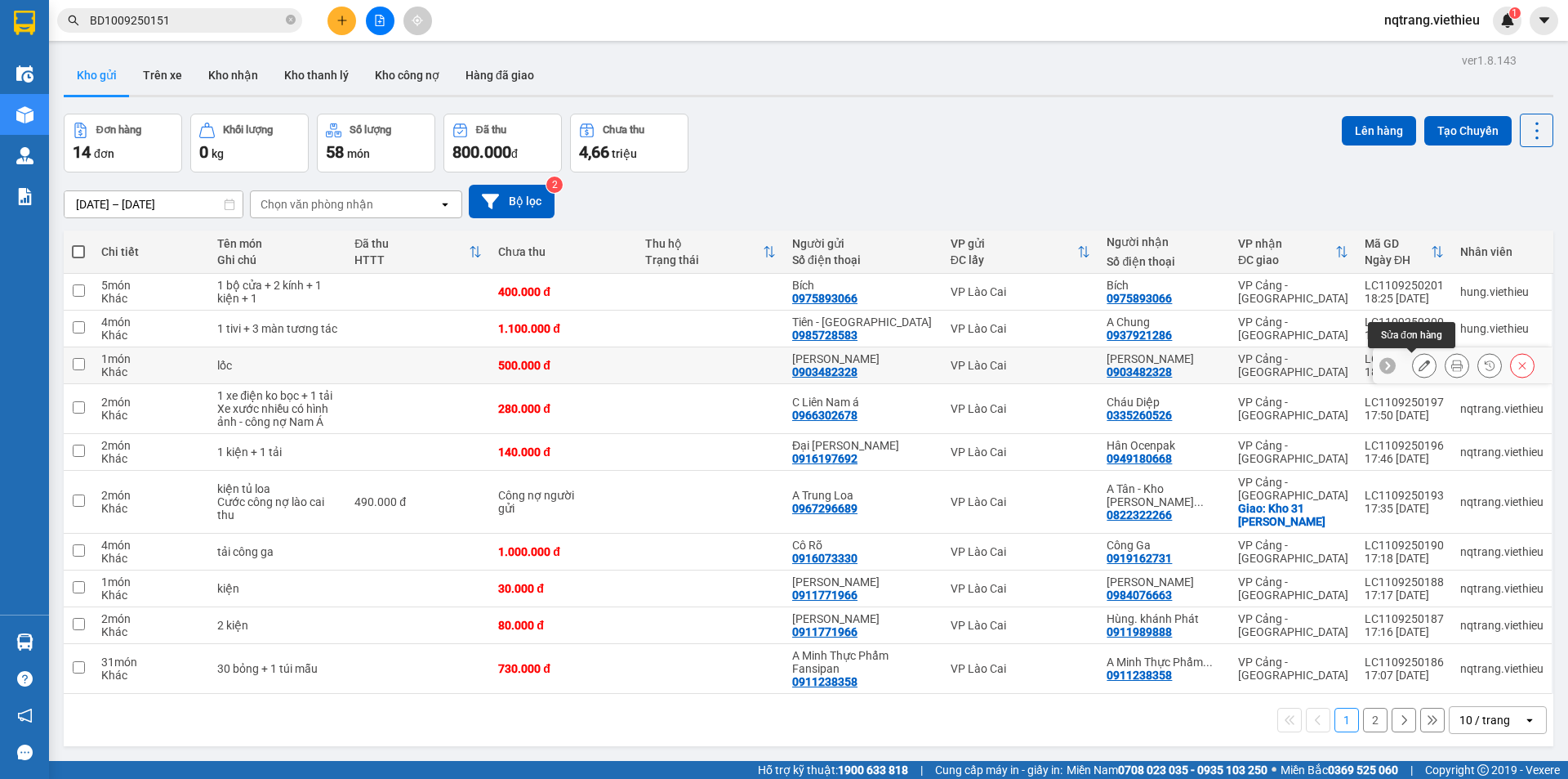
click at [1419, 365] on icon at bounding box center [1425, 365] width 12 height 12
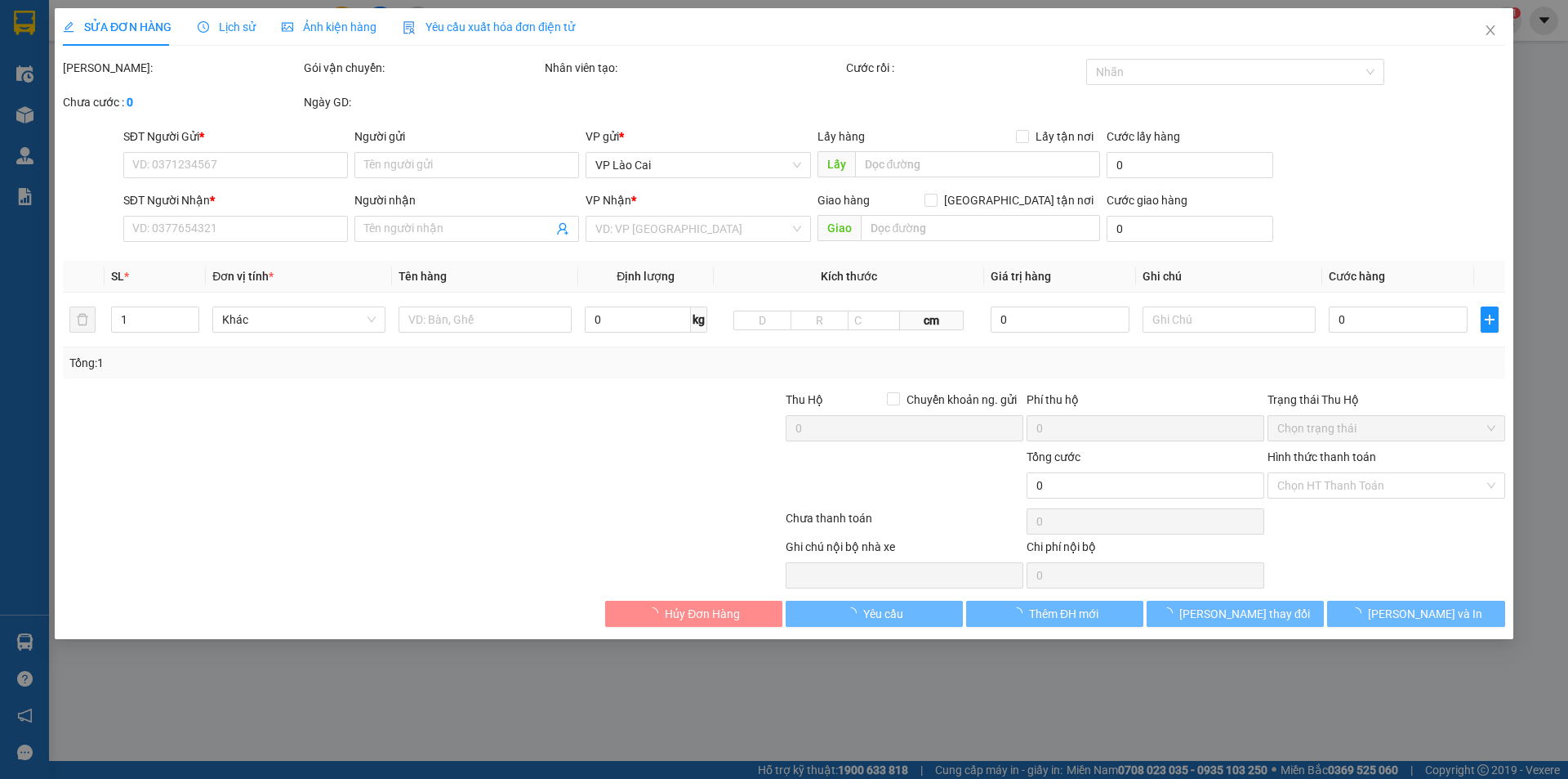
type input "0903482328"
type input "[PERSON_NAME]"
type input "0903482328"
type input "[PERSON_NAME]"
type input "500.000"
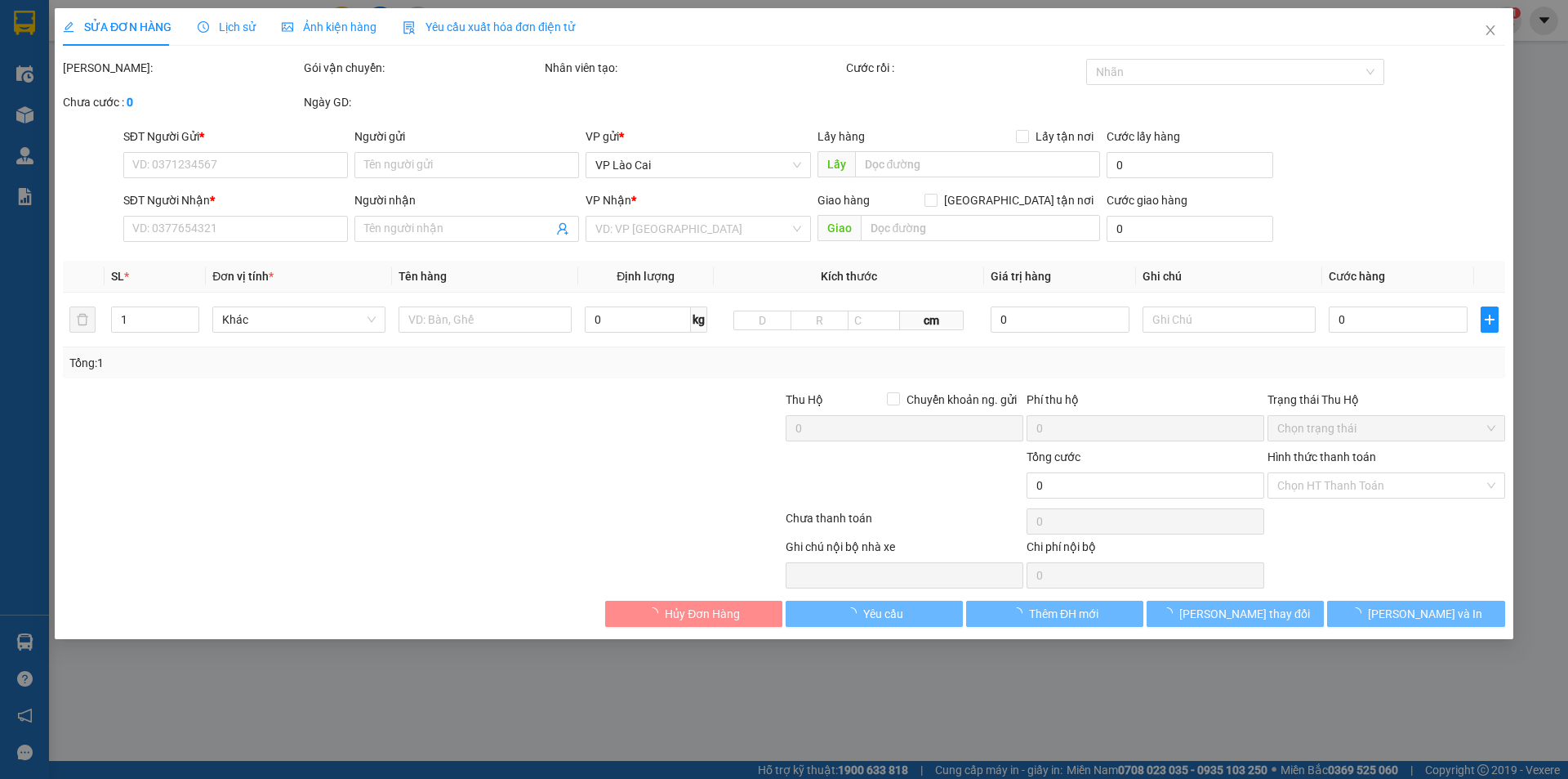
type input "500.000"
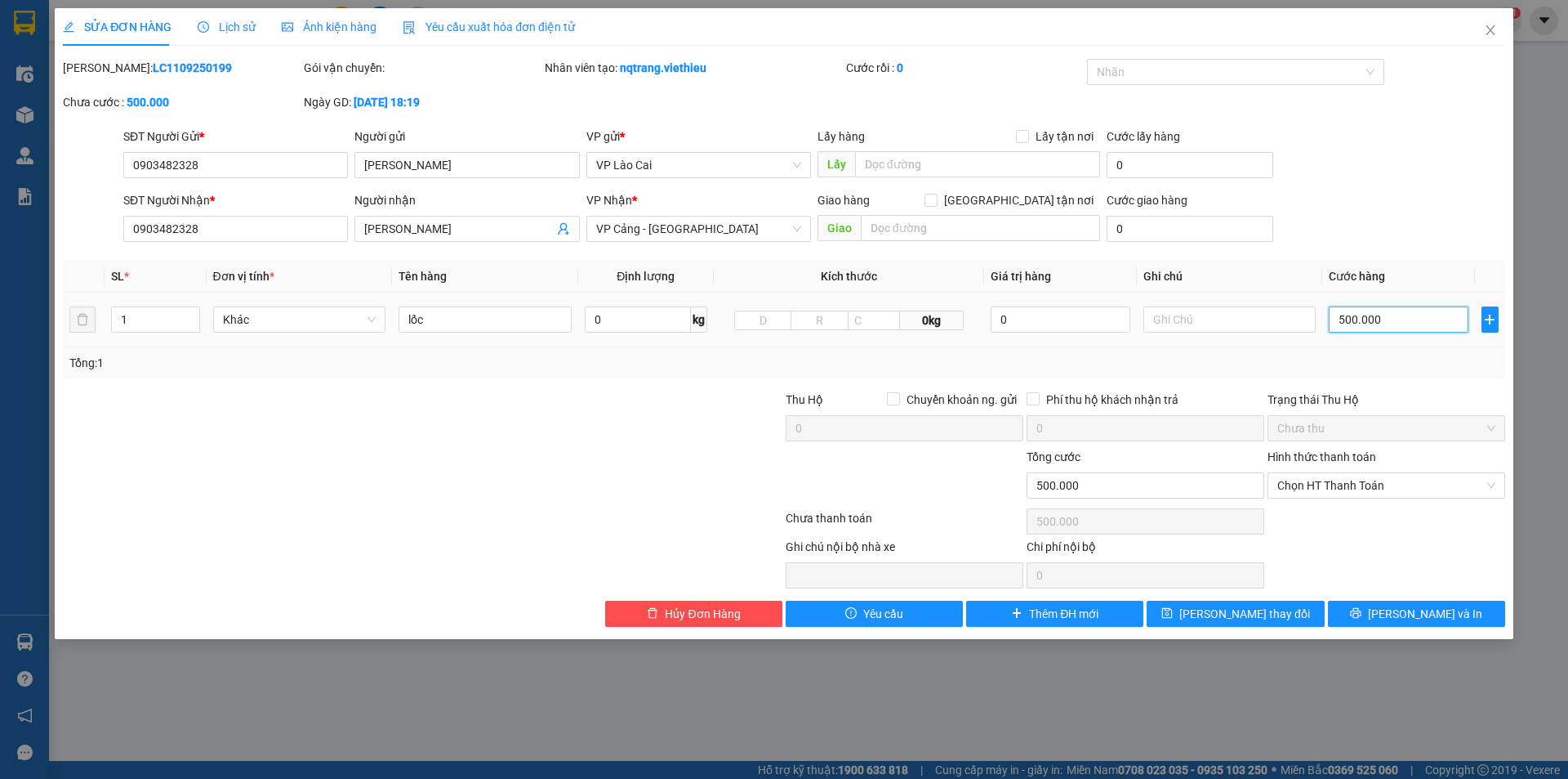
click at [1402, 326] on input "500.000" at bounding box center [1398, 319] width 139 height 26
type input "4"
type input "40"
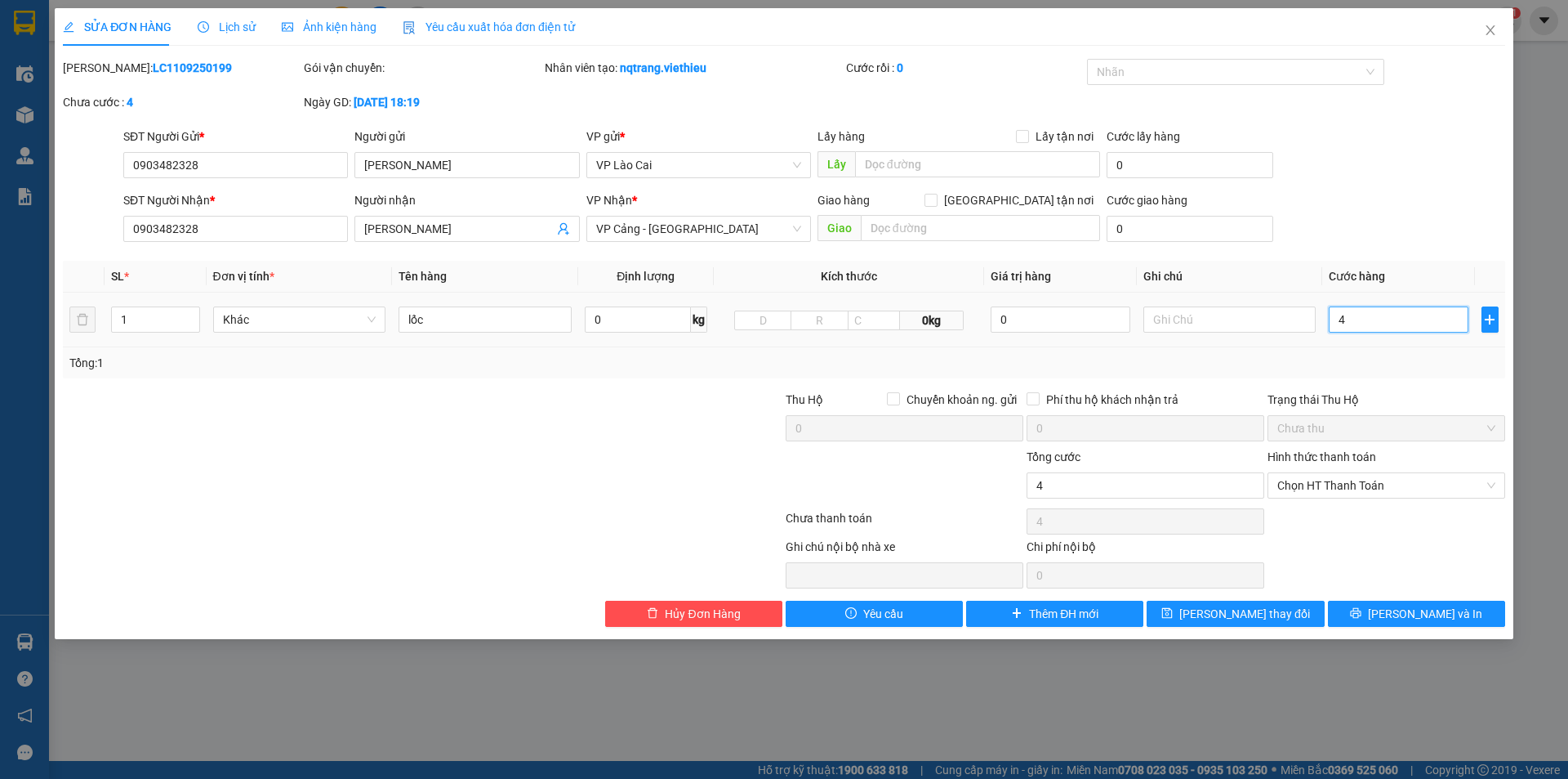
type input "40"
type input "400"
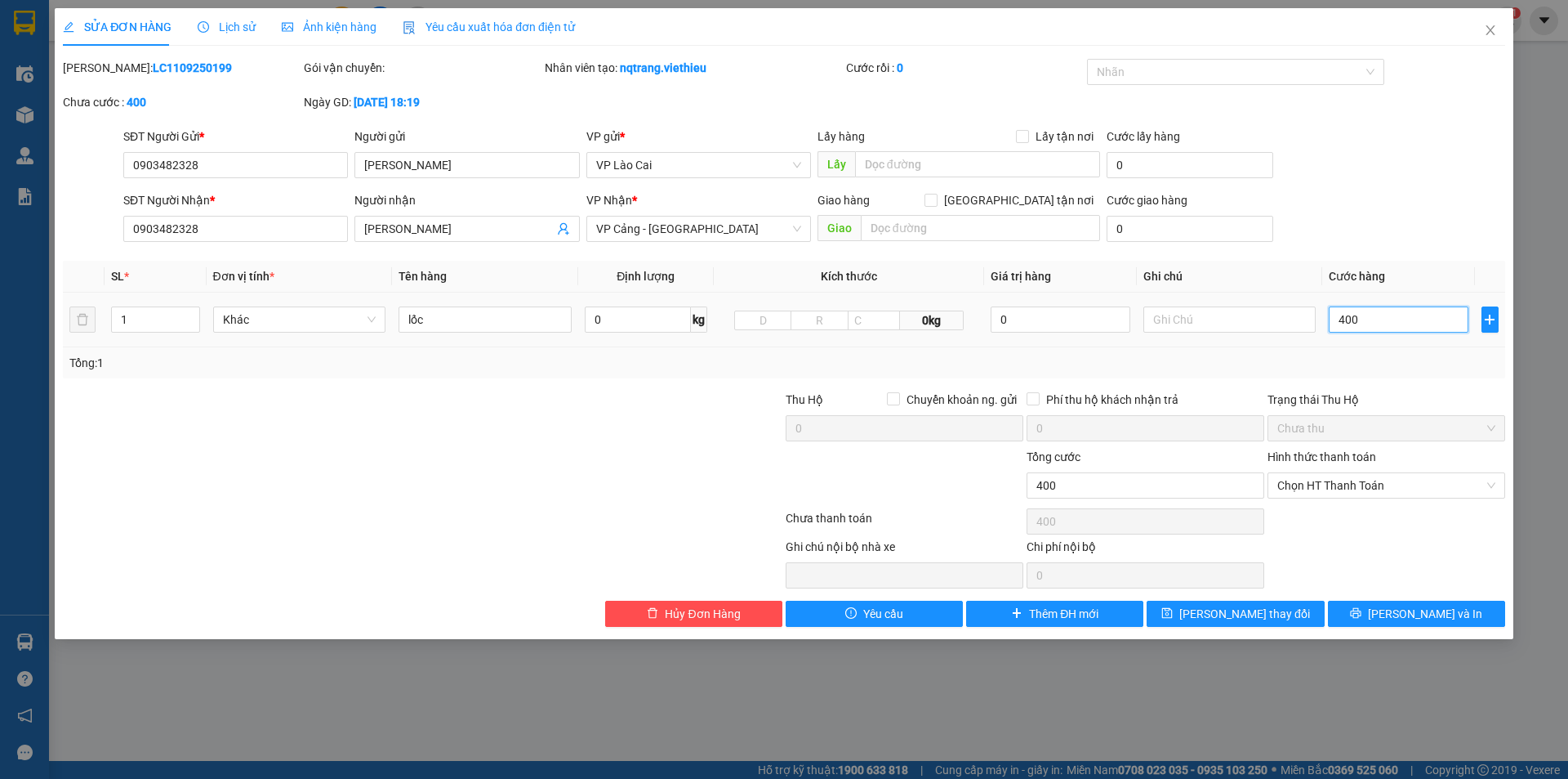
type input "4.000"
type input "40.000"
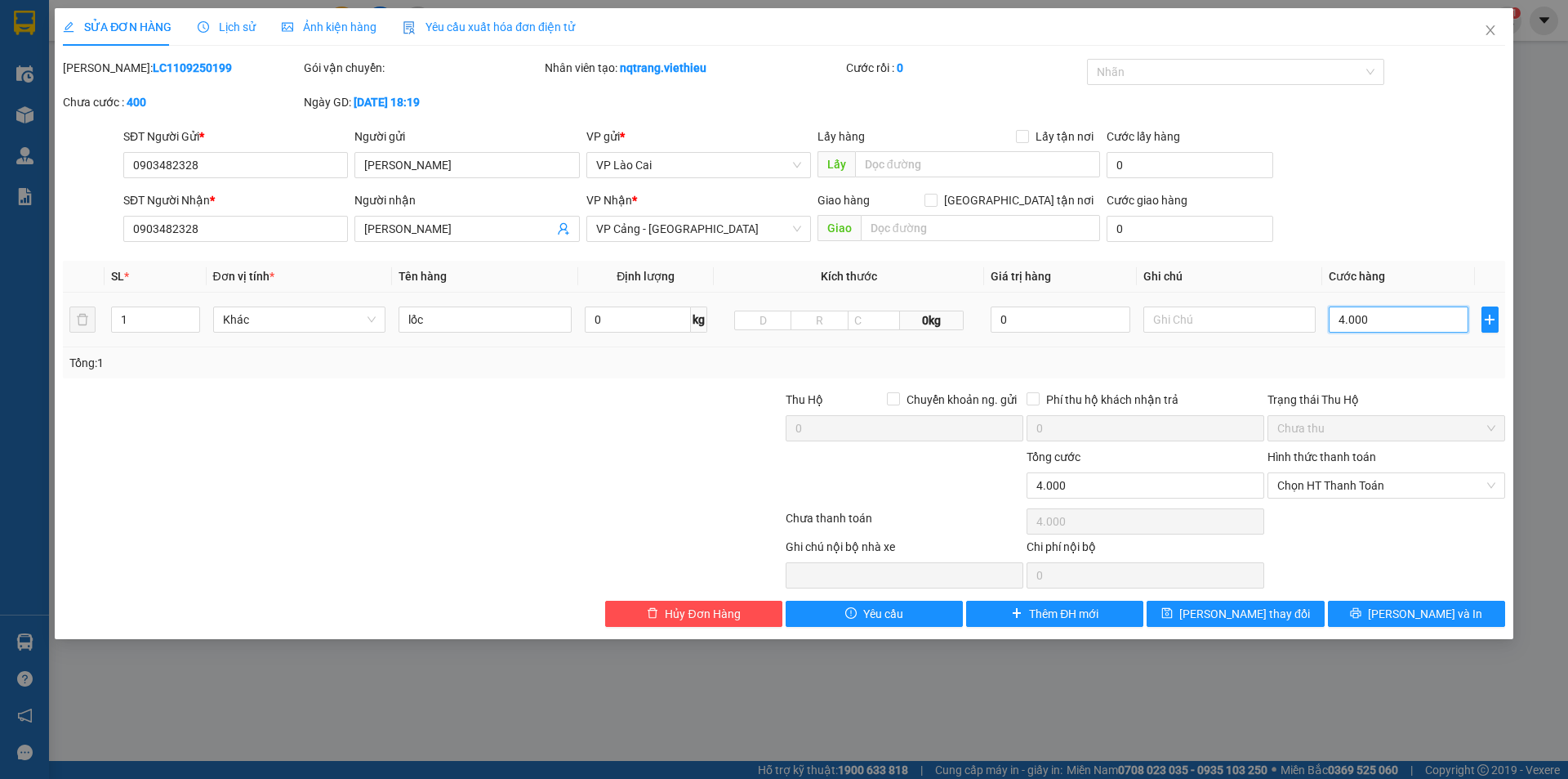
type input "40.000"
type input "400.000"
click at [1324, 490] on span "Chọn HT Thanh Toán" at bounding box center [1386, 486] width 218 height 25
type input "400.000"
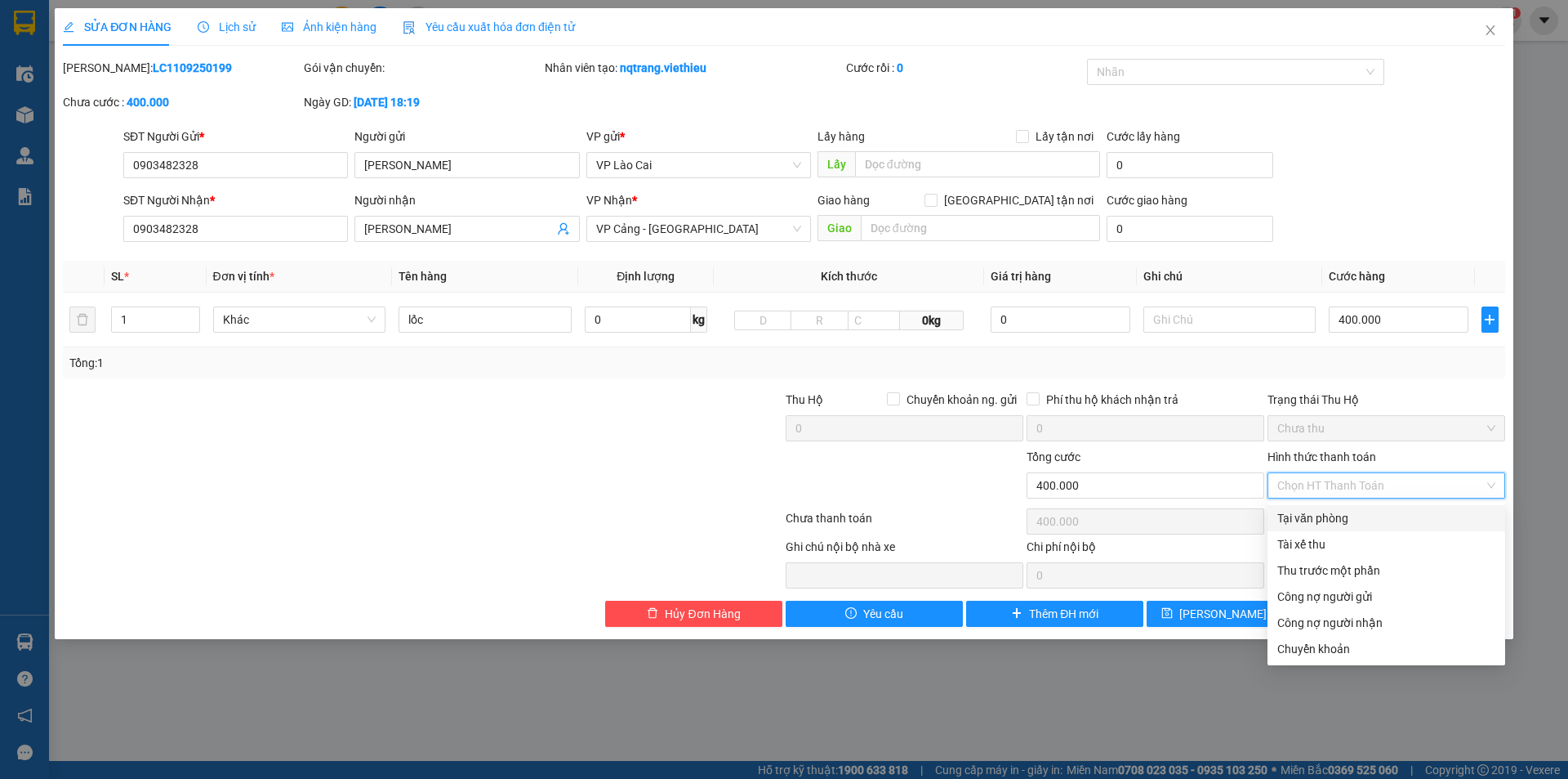
click at [1314, 523] on div "Tại văn phòng" at bounding box center [1386, 518] width 218 height 18
type input "0"
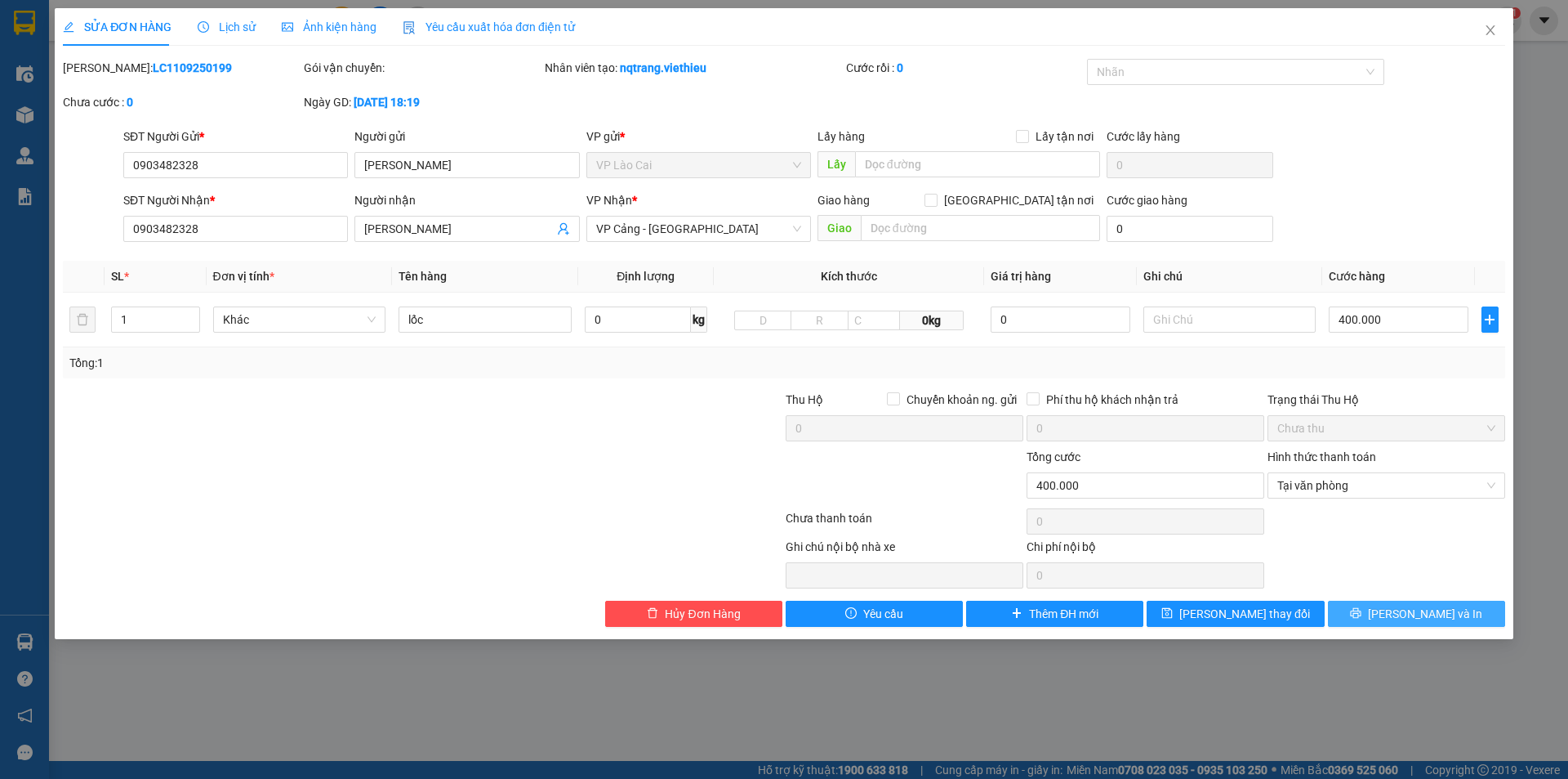
click at [1407, 606] on span "[PERSON_NAME] và In" at bounding box center [1425, 613] width 114 height 18
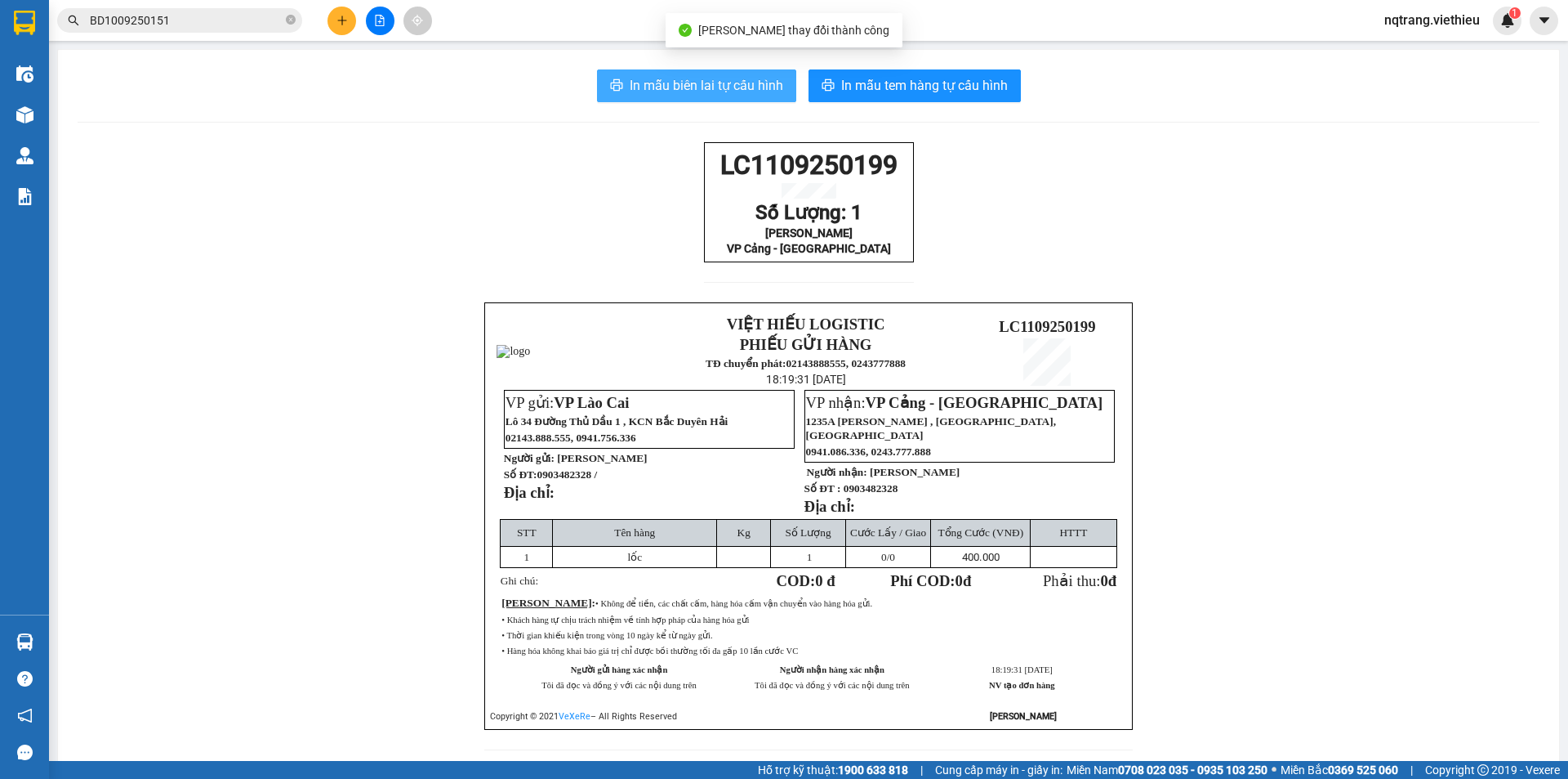
click at [738, 77] on span "In mẫu biên lai tự cấu hình" at bounding box center [707, 85] width 154 height 20
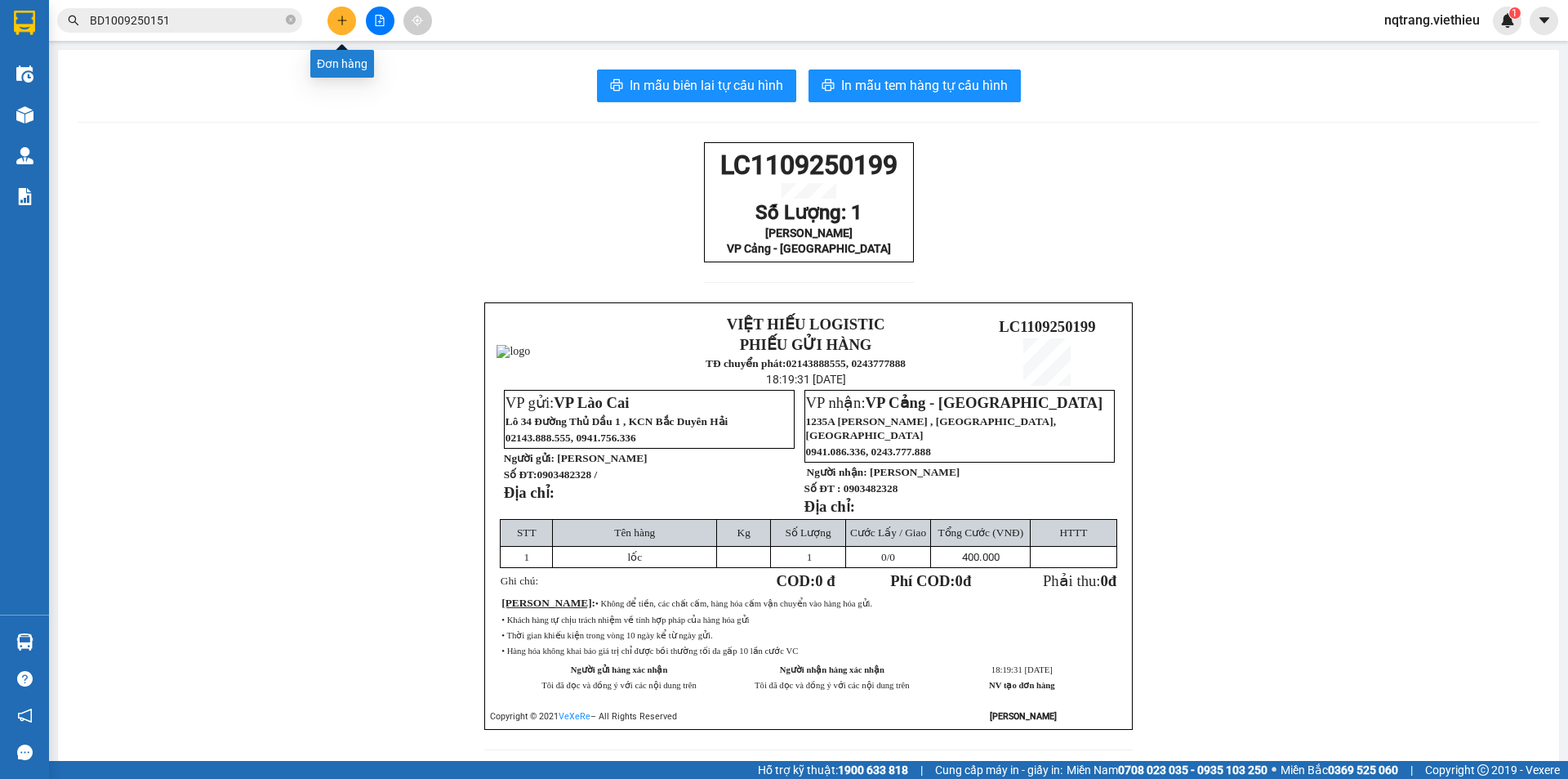
click at [346, 19] on icon "plus" at bounding box center [342, 20] width 12 height 12
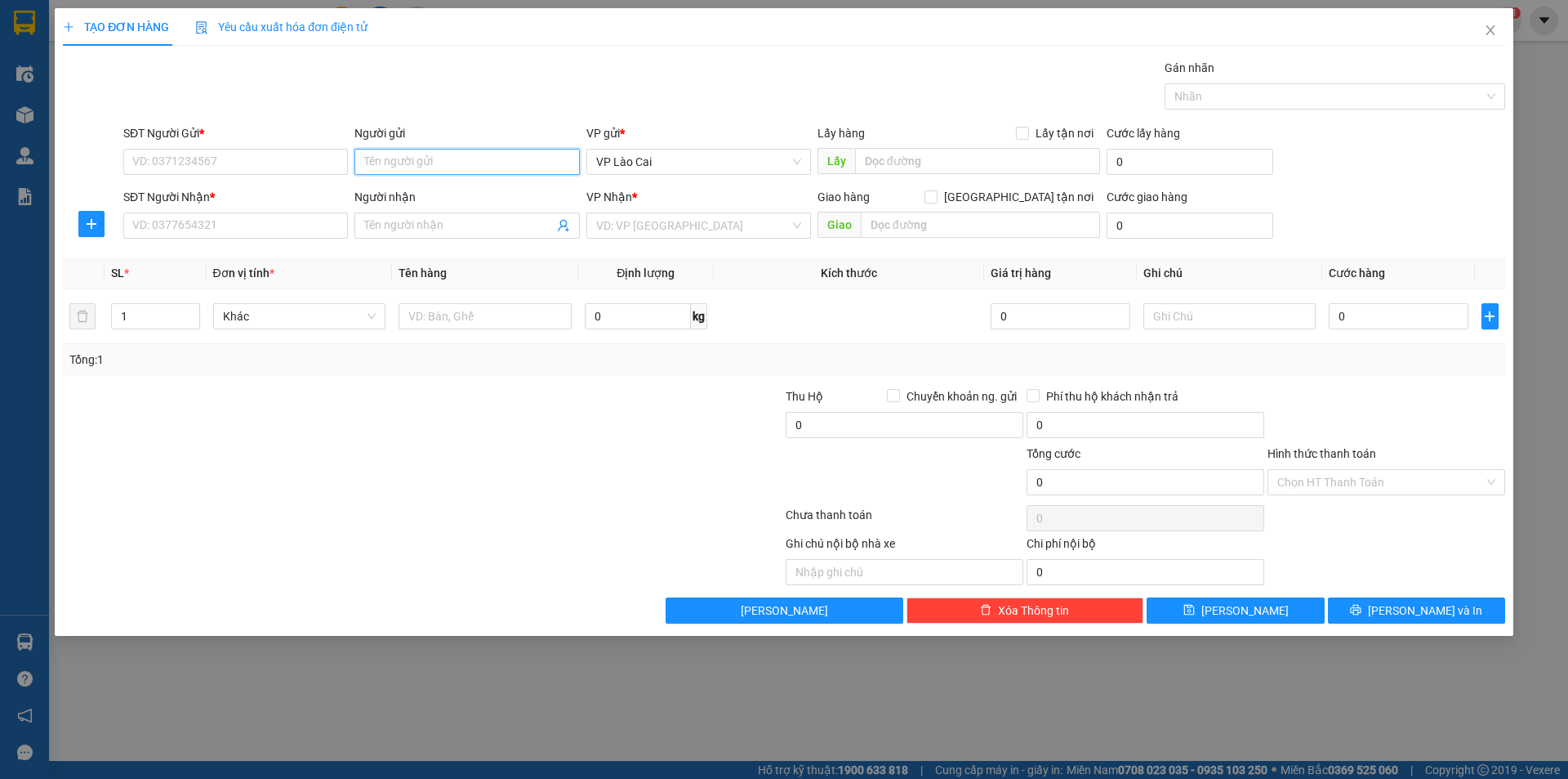
click at [429, 168] on input "Người gửi" at bounding box center [467, 162] width 225 height 26
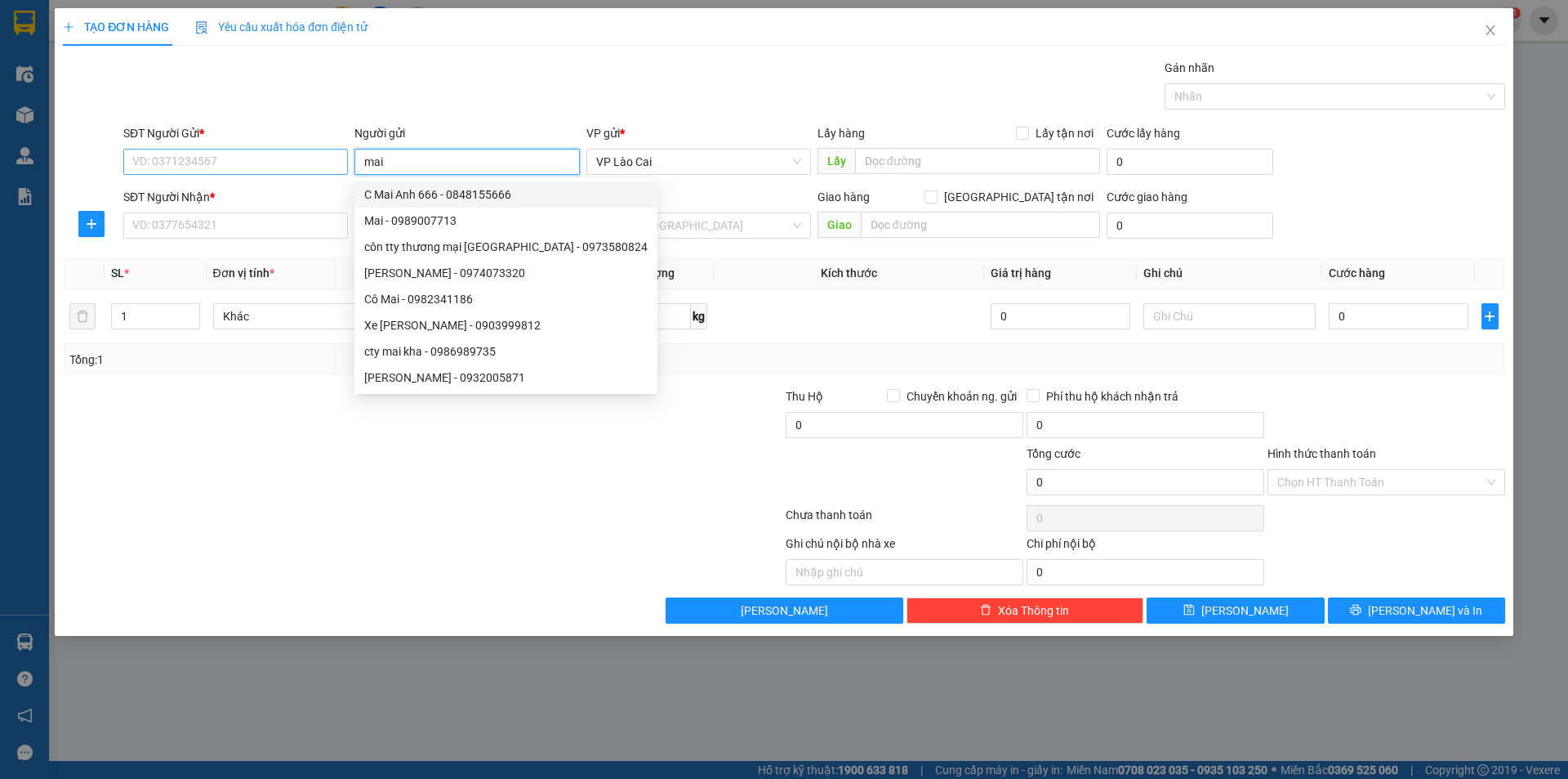
drag, startPoint x: 399, startPoint y: 166, endPoint x: 327, endPoint y: 166, distance: 72.0
click at [327, 166] on div "SĐT Người Gửi * VD: 0371234567 Người gửi mai VP gửi * VP Lào Cai Lấy hàng Lấy t…" at bounding box center [814, 153] width 1389 height 58
type input "thiên vân"
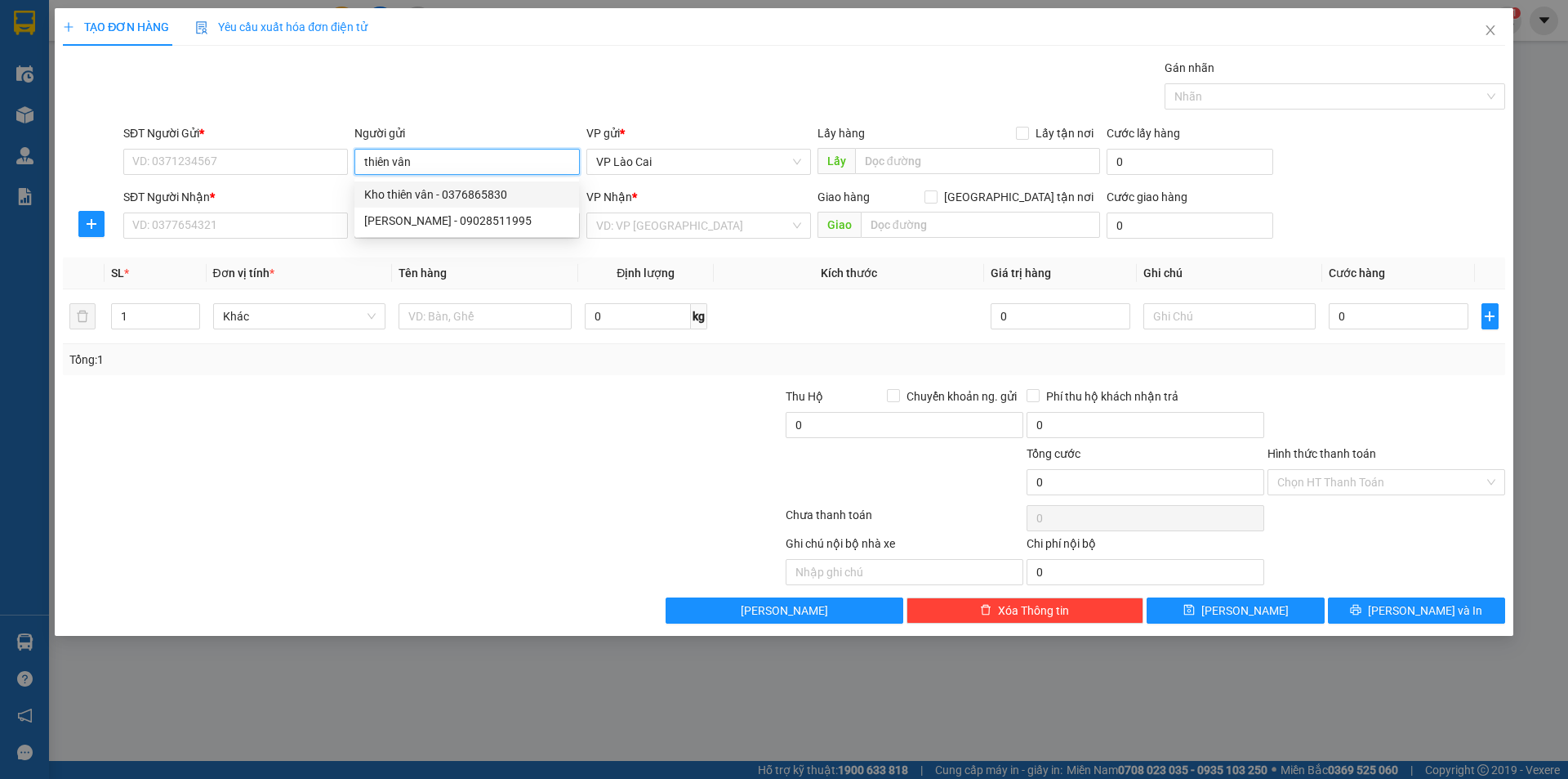
click at [486, 195] on div "Kho thiên vân - 0376865830" at bounding box center [467, 194] width 205 height 18
type input "0376865830"
type input "Kho thiên vân"
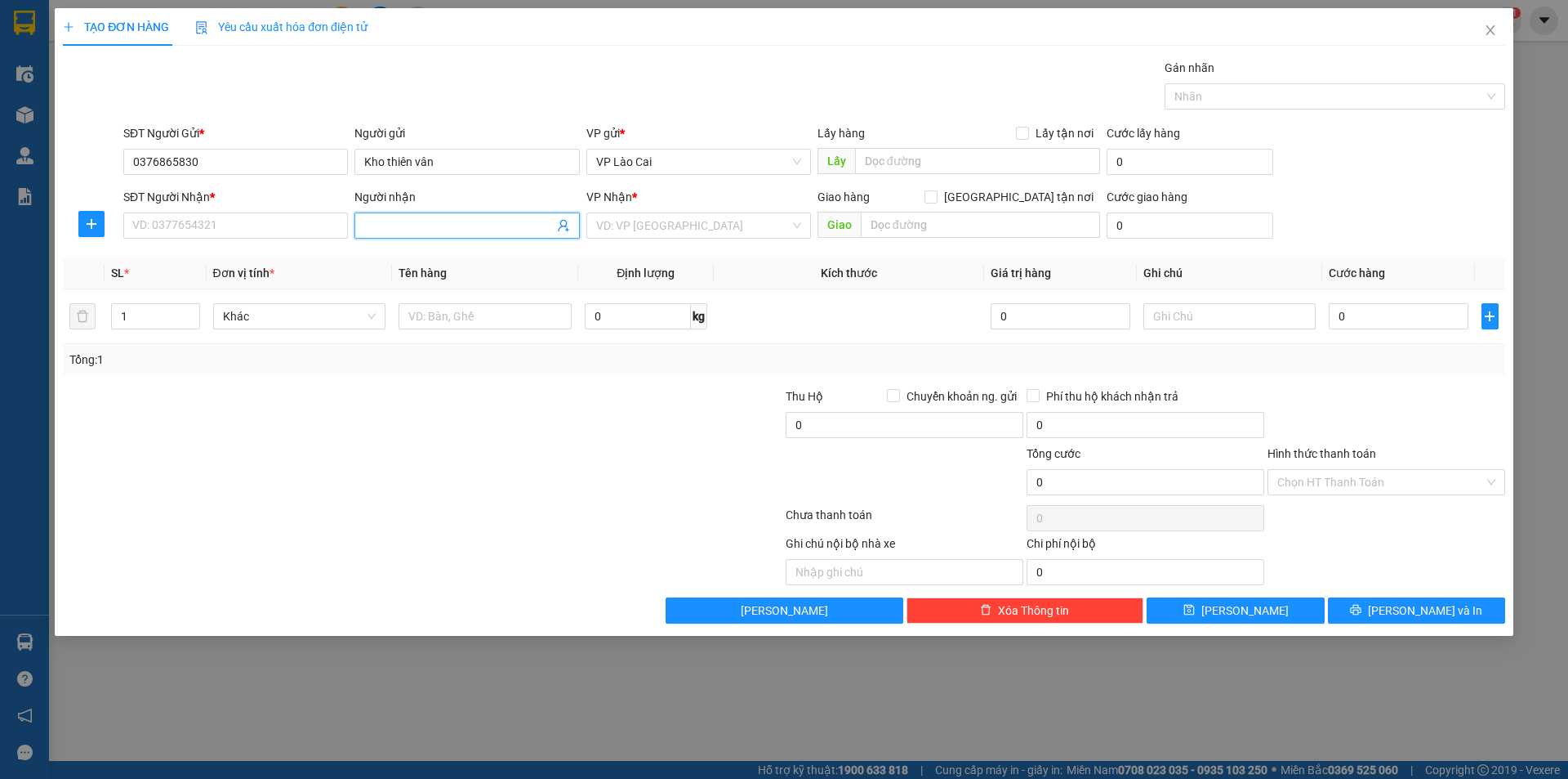
click at [466, 228] on input "Người nhận" at bounding box center [458, 225] width 188 height 18
type input "kho thiên"
click at [465, 257] on div "Kho thiên vân - 0376865830" at bounding box center [467, 258] width 205 height 18
type input "0376865830"
type input "Kho thiên vân"
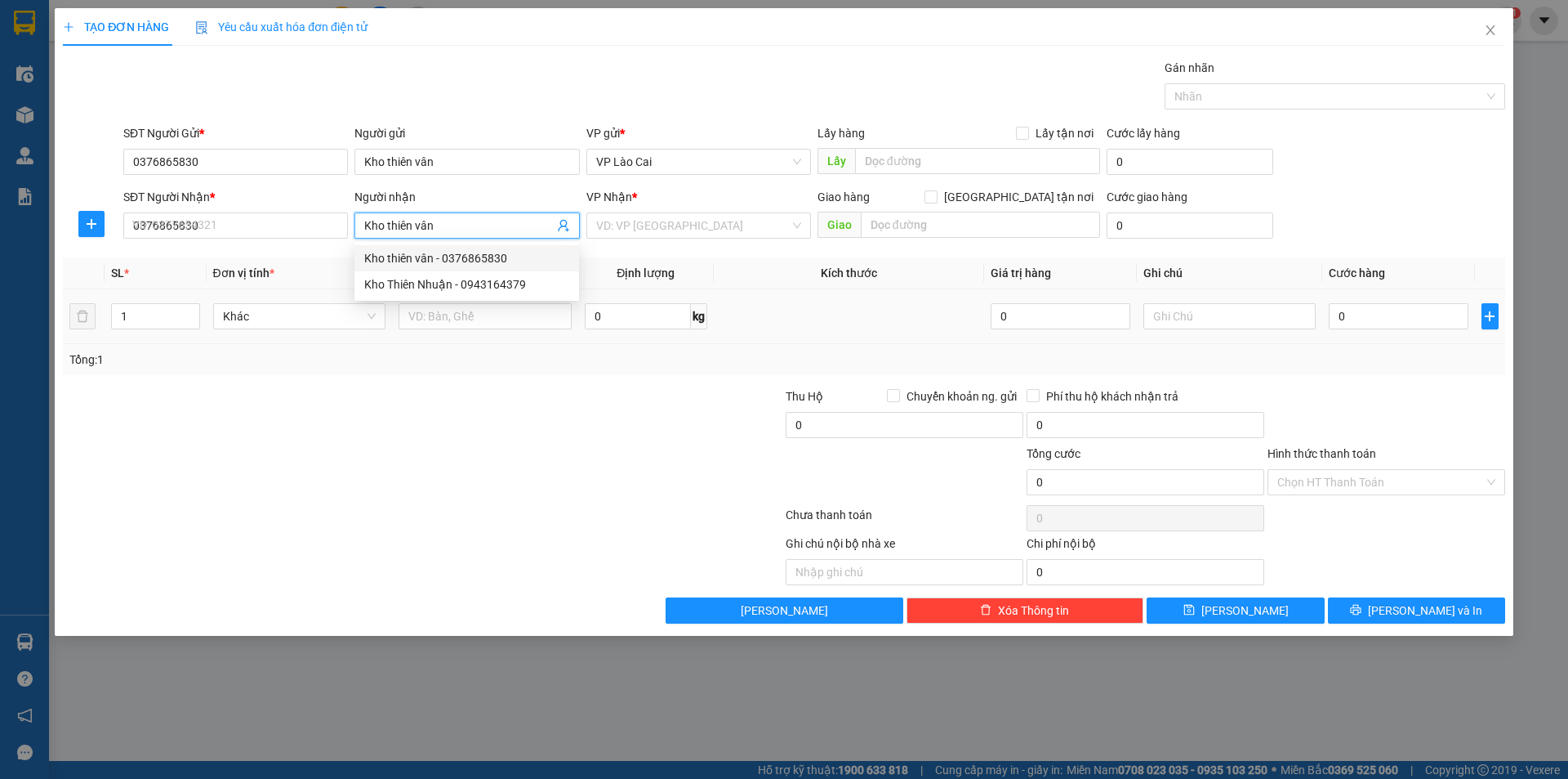
checkbox input "true"
type input "lô 28 khu công nghiệp [GEOGRAPHIC_DATA]"
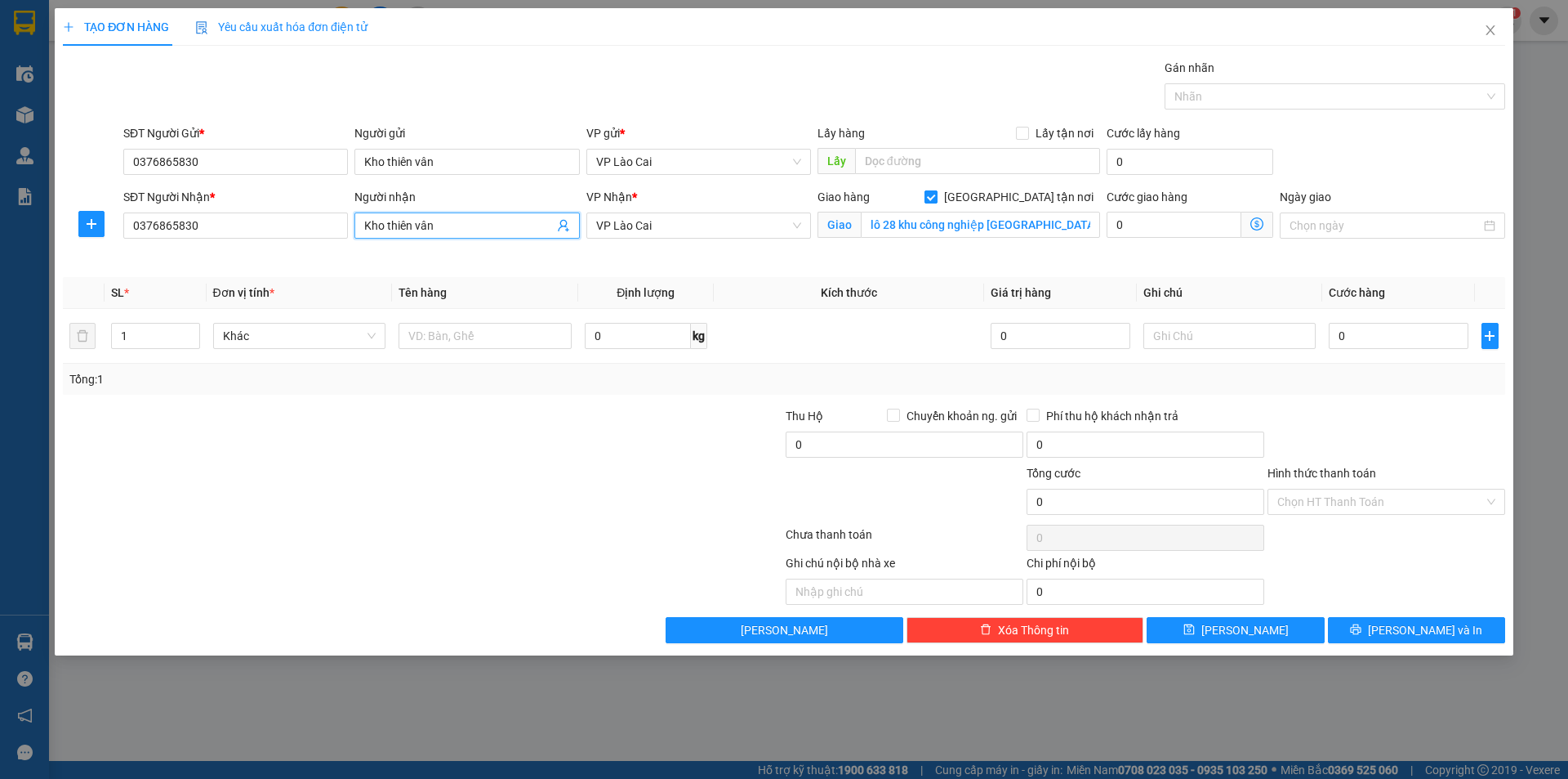
type input "Kho thiên vân"
click at [936, 195] on input "[GEOGRAPHIC_DATA] tận nơi" at bounding box center [931, 196] width 12 height 12
checkbox input "false"
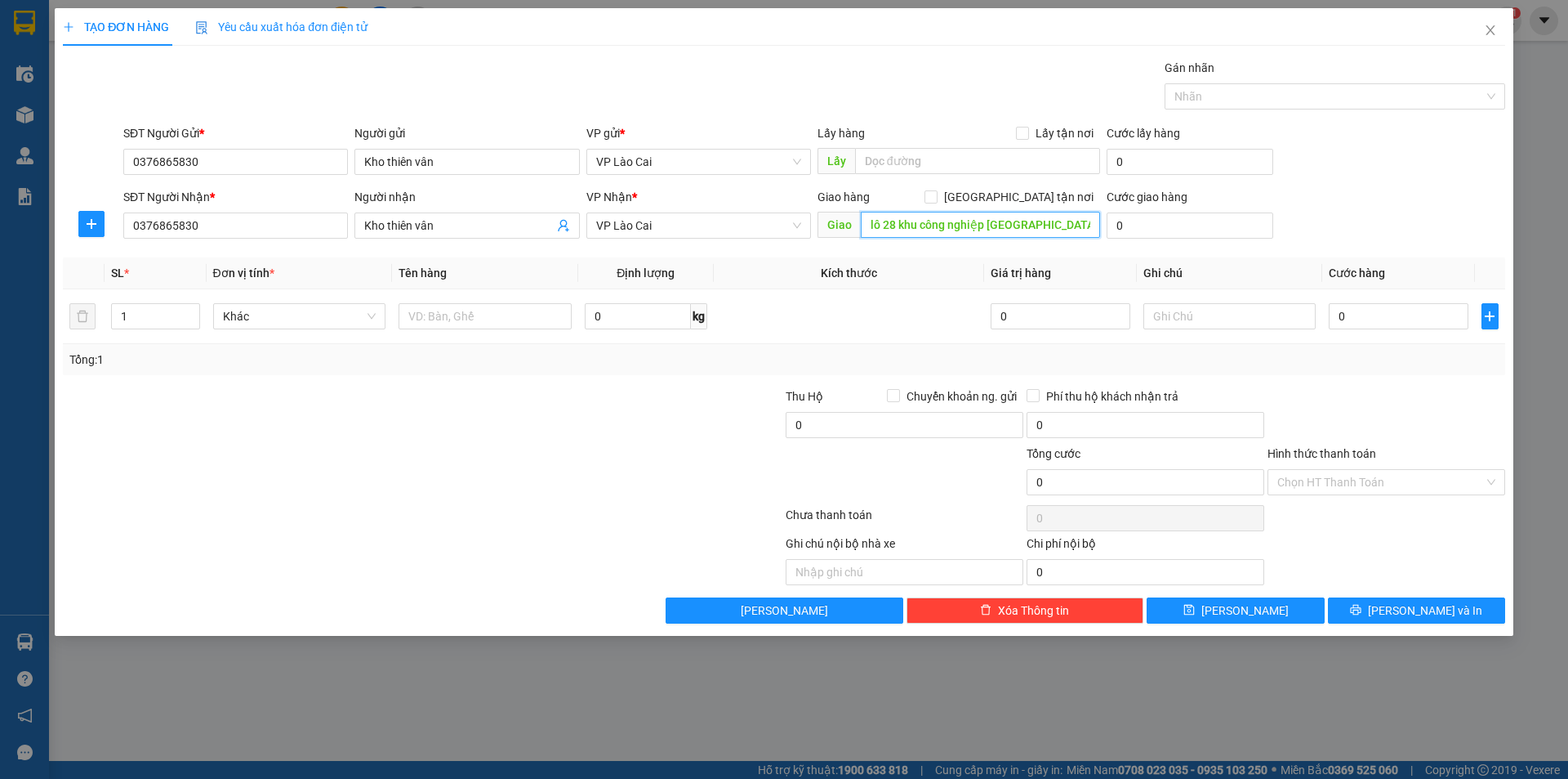
click at [1079, 230] on input "lô 28 khu công nghiệp [GEOGRAPHIC_DATA]" at bounding box center [981, 224] width 239 height 26
click at [649, 217] on span "VP Lào Cai" at bounding box center [698, 225] width 205 height 25
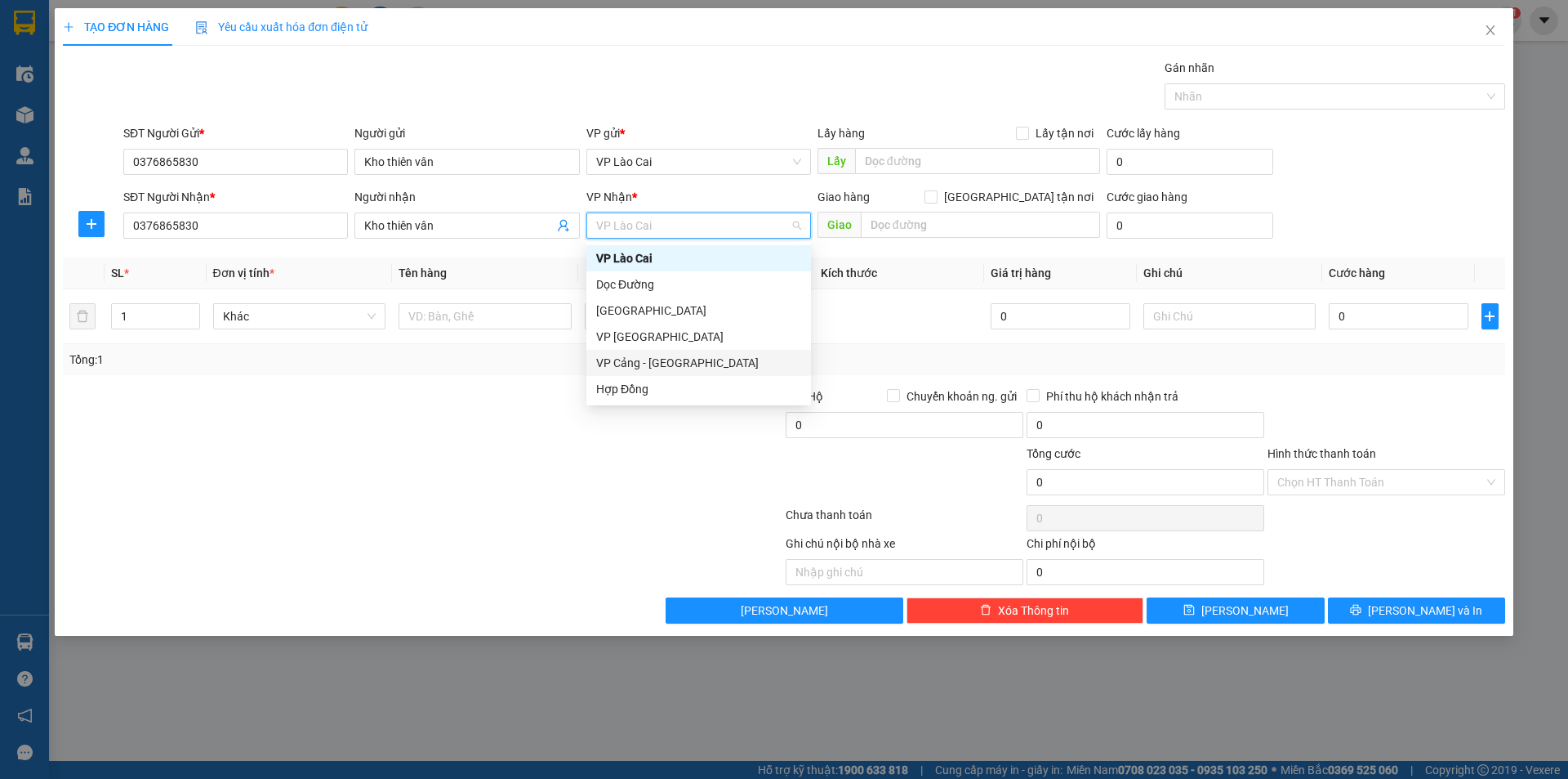
click at [663, 363] on div "VP Cảng - [GEOGRAPHIC_DATA]" at bounding box center [698, 362] width 205 height 18
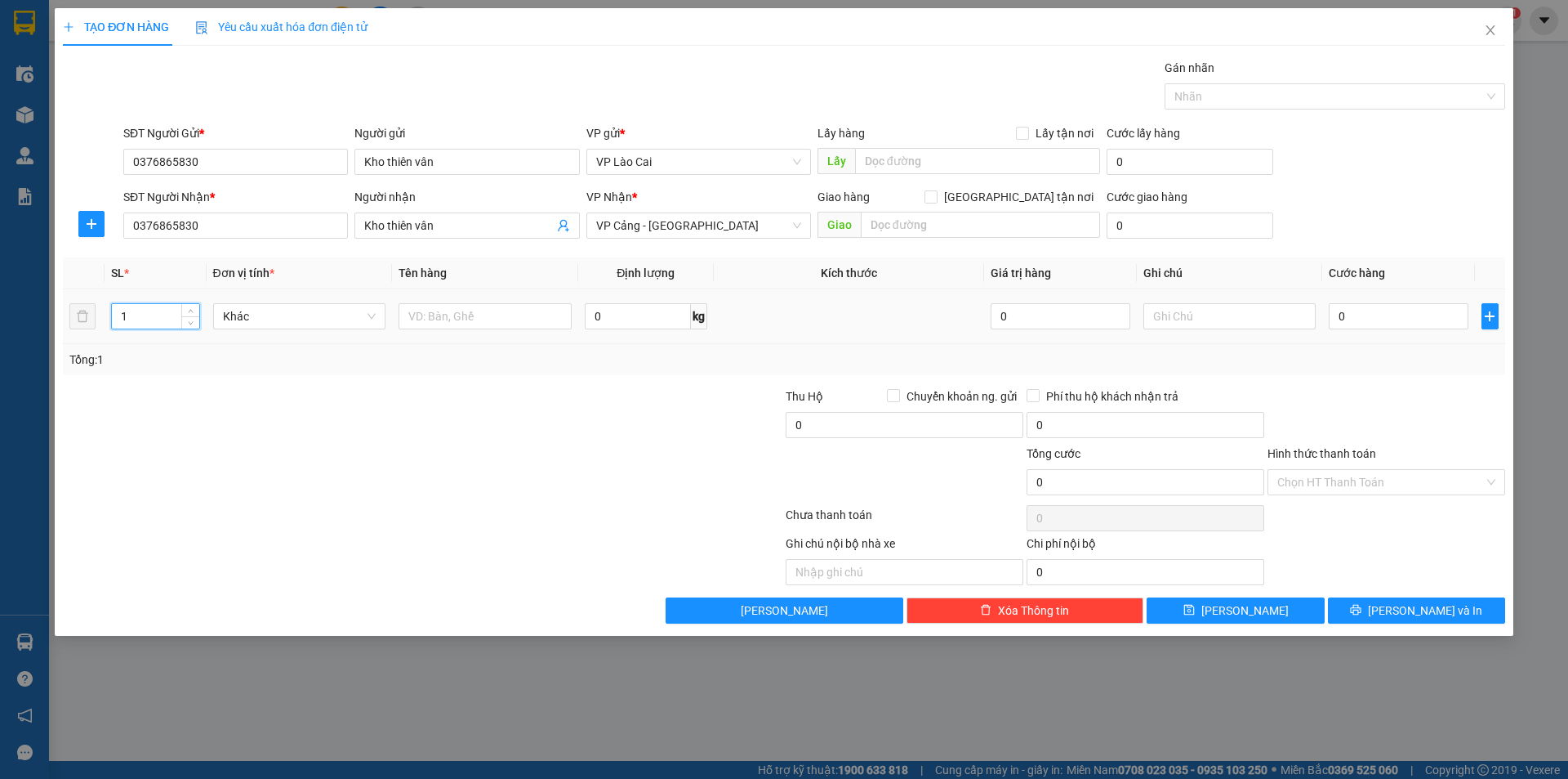
click at [161, 320] on input "1" at bounding box center [155, 315] width 86 height 25
click at [465, 321] on input "text" at bounding box center [485, 316] width 173 height 26
type input "l"
type input "1 bàn + 1 ghế + 3 tải bé + 1 lô kiện chưa đếm"
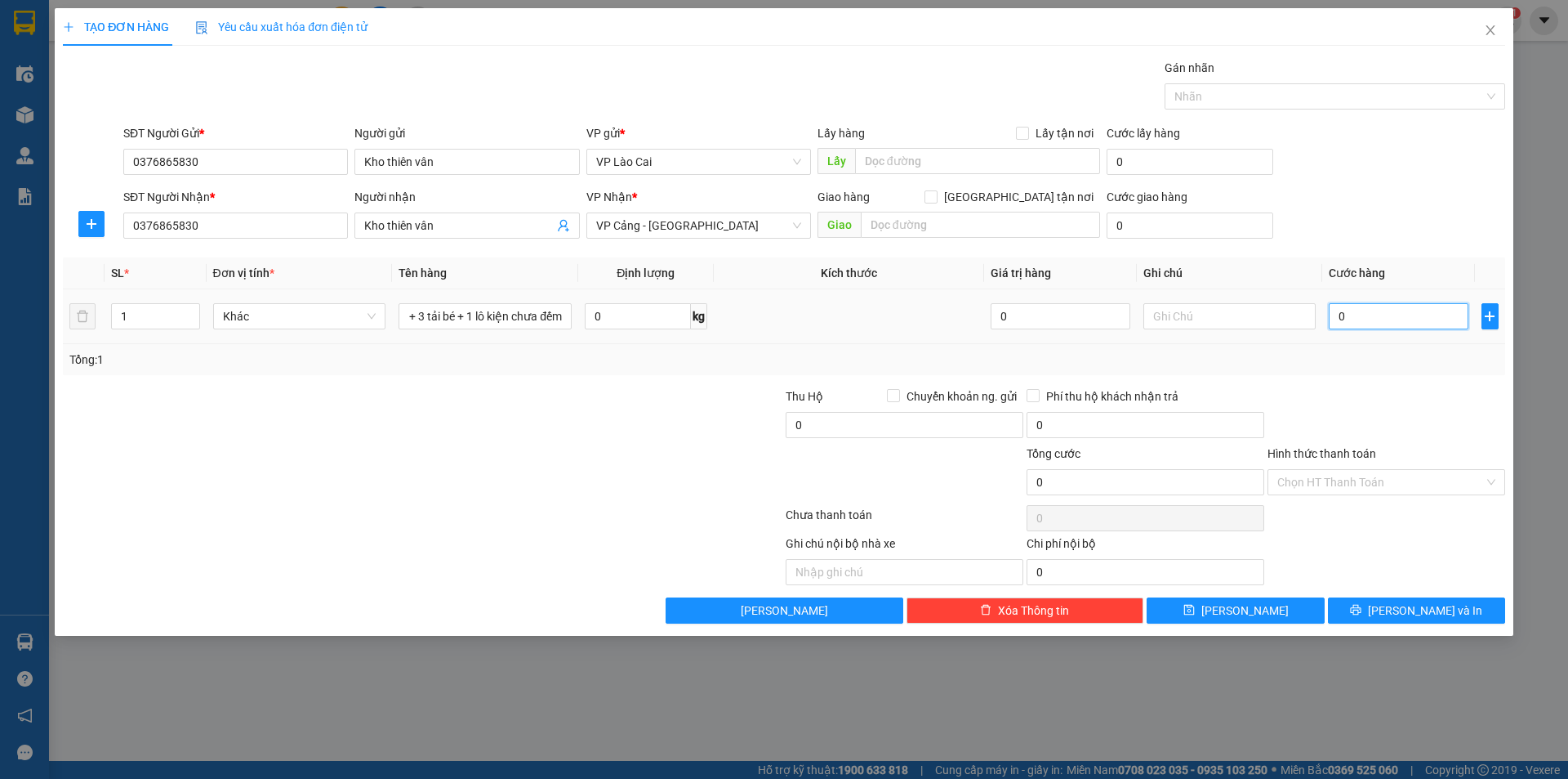
scroll to position [0, 0]
click at [1379, 321] on input "0" at bounding box center [1398, 316] width 139 height 26
type input "1"
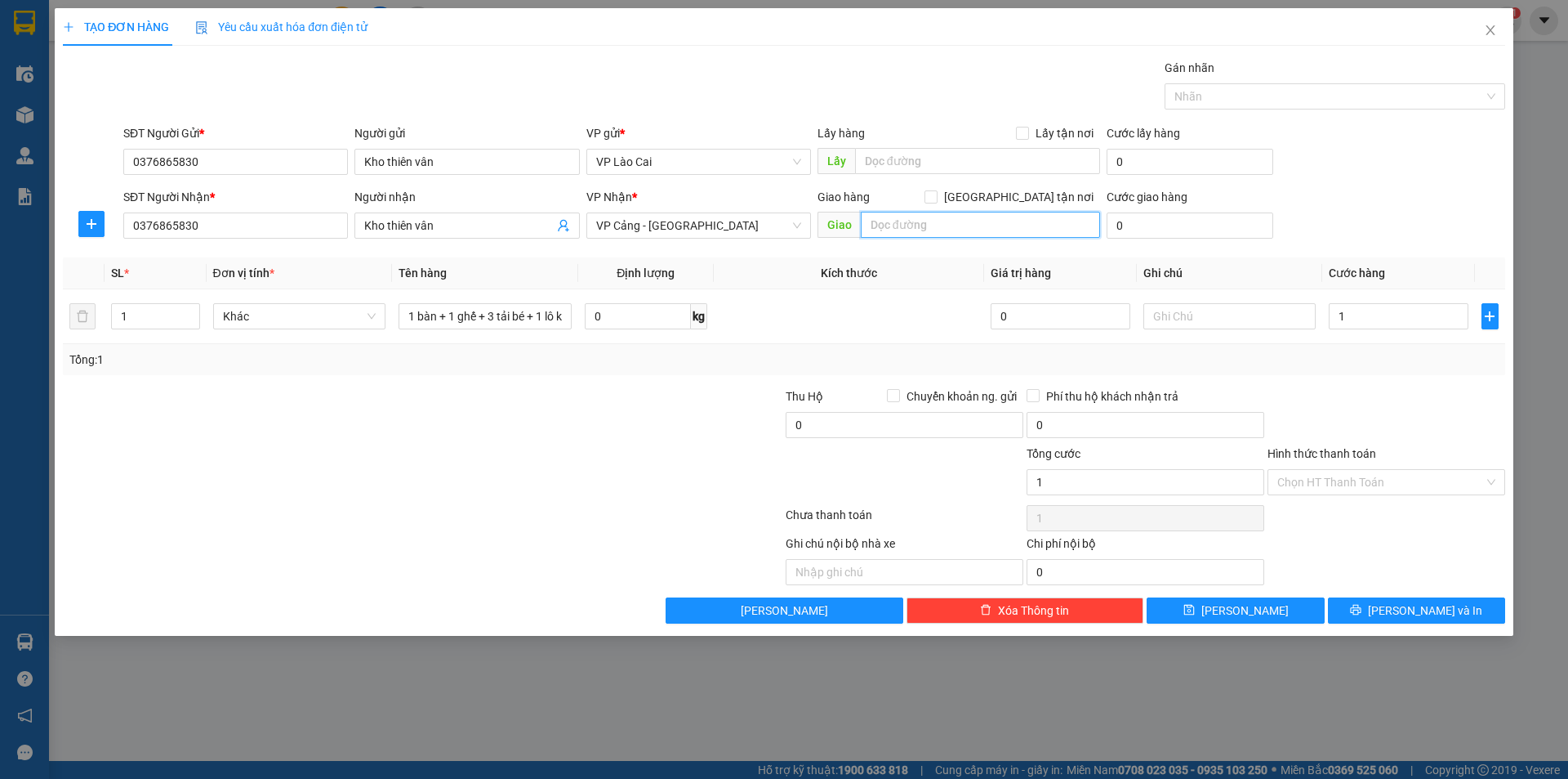
type input "1.000"
click at [970, 223] on input "text" at bounding box center [981, 224] width 239 height 26
click at [1025, 221] on input "text" at bounding box center [981, 224] width 239 height 26
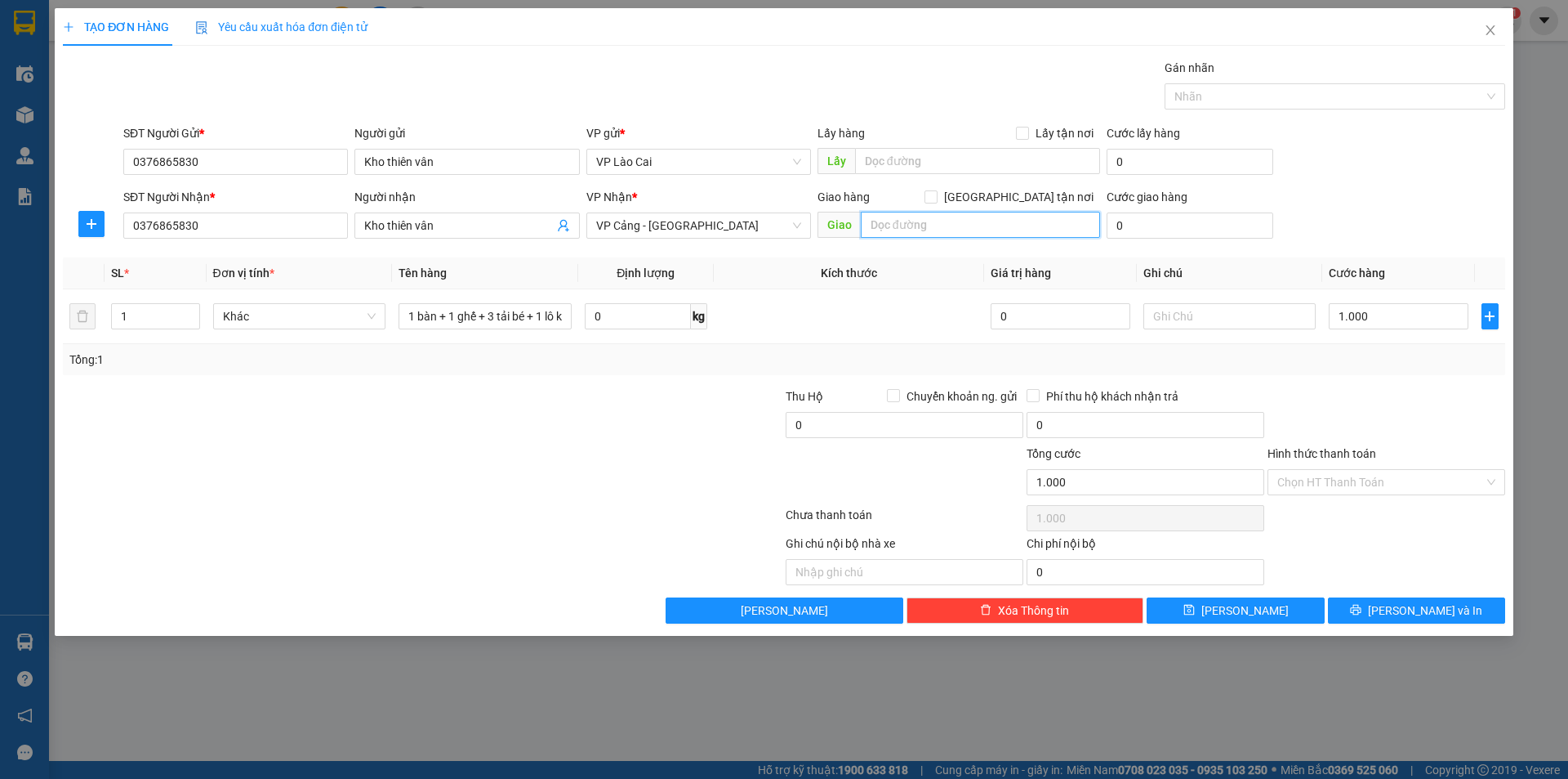
click at [976, 230] on input "text" at bounding box center [981, 224] width 239 height 26
type input "văn giang [GEOGRAPHIC_DATA]"
click at [936, 192] on input "[GEOGRAPHIC_DATA] tận nơi" at bounding box center [931, 196] width 12 height 12
checkbox input "true"
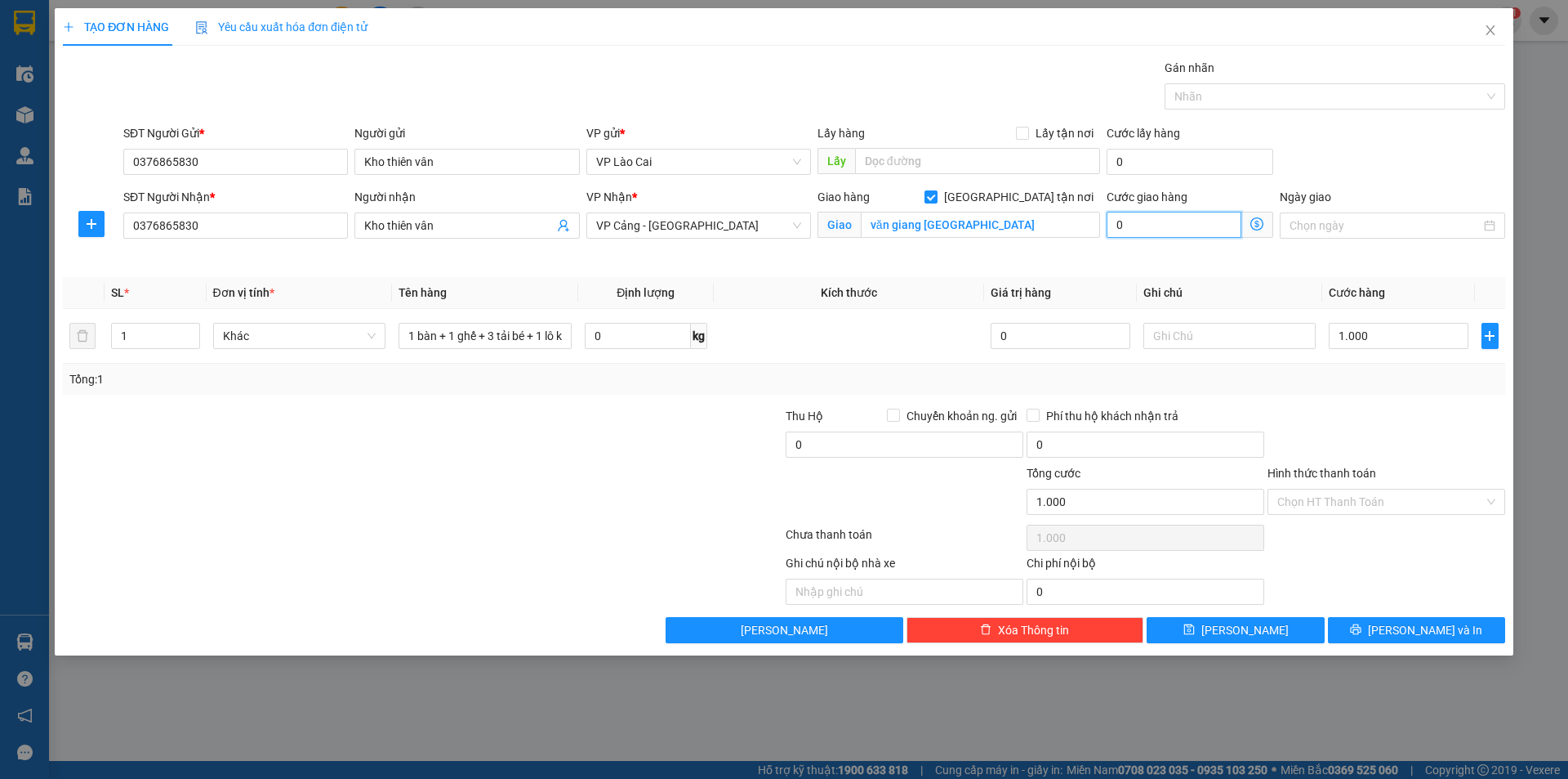
click at [1143, 222] on input "0" at bounding box center [1173, 224] width 134 height 26
type input "1.006"
type input "6"
type input "1.060"
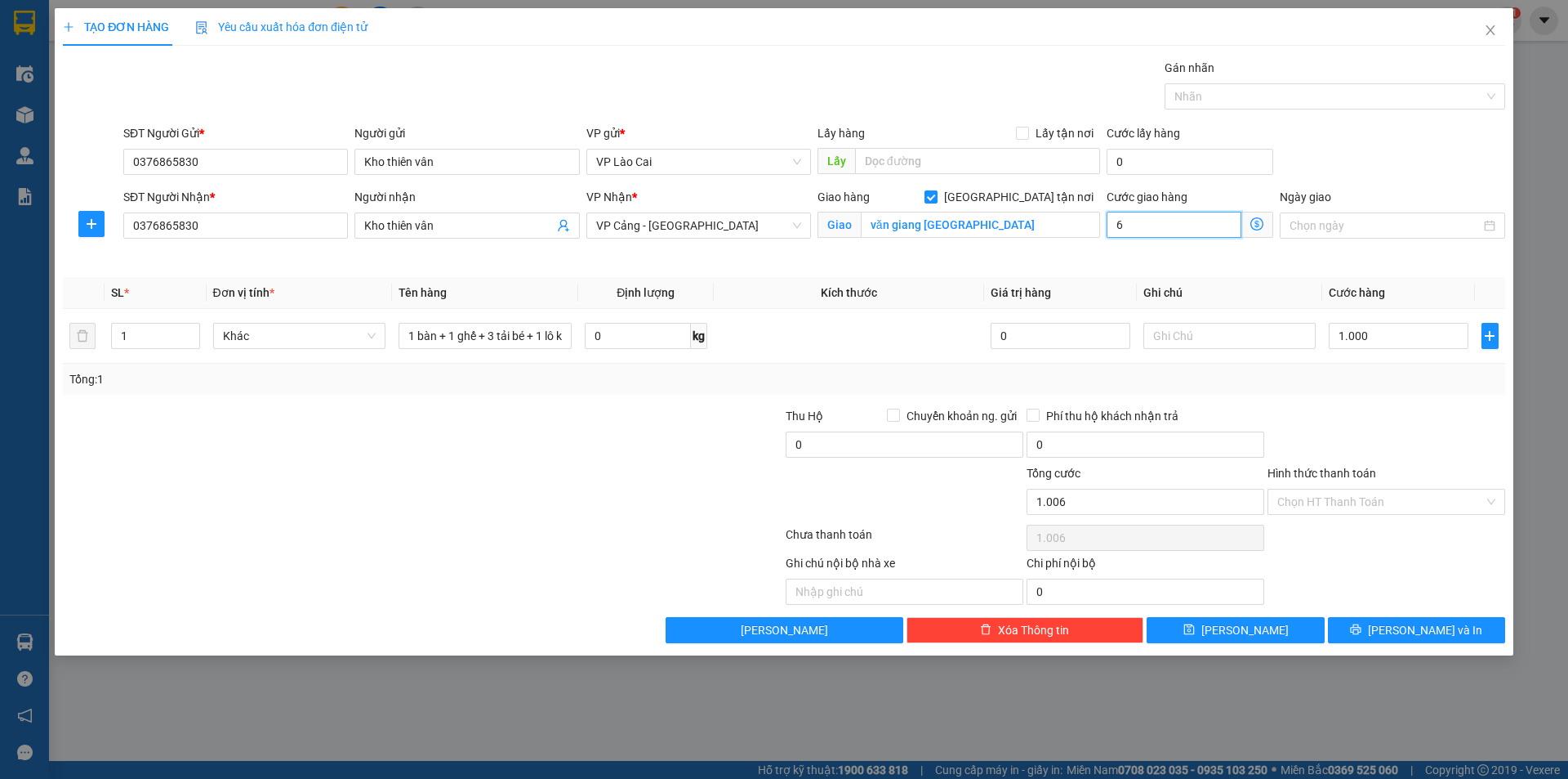
type input "1.060"
type input "60"
type input "1.600"
type input "6.000"
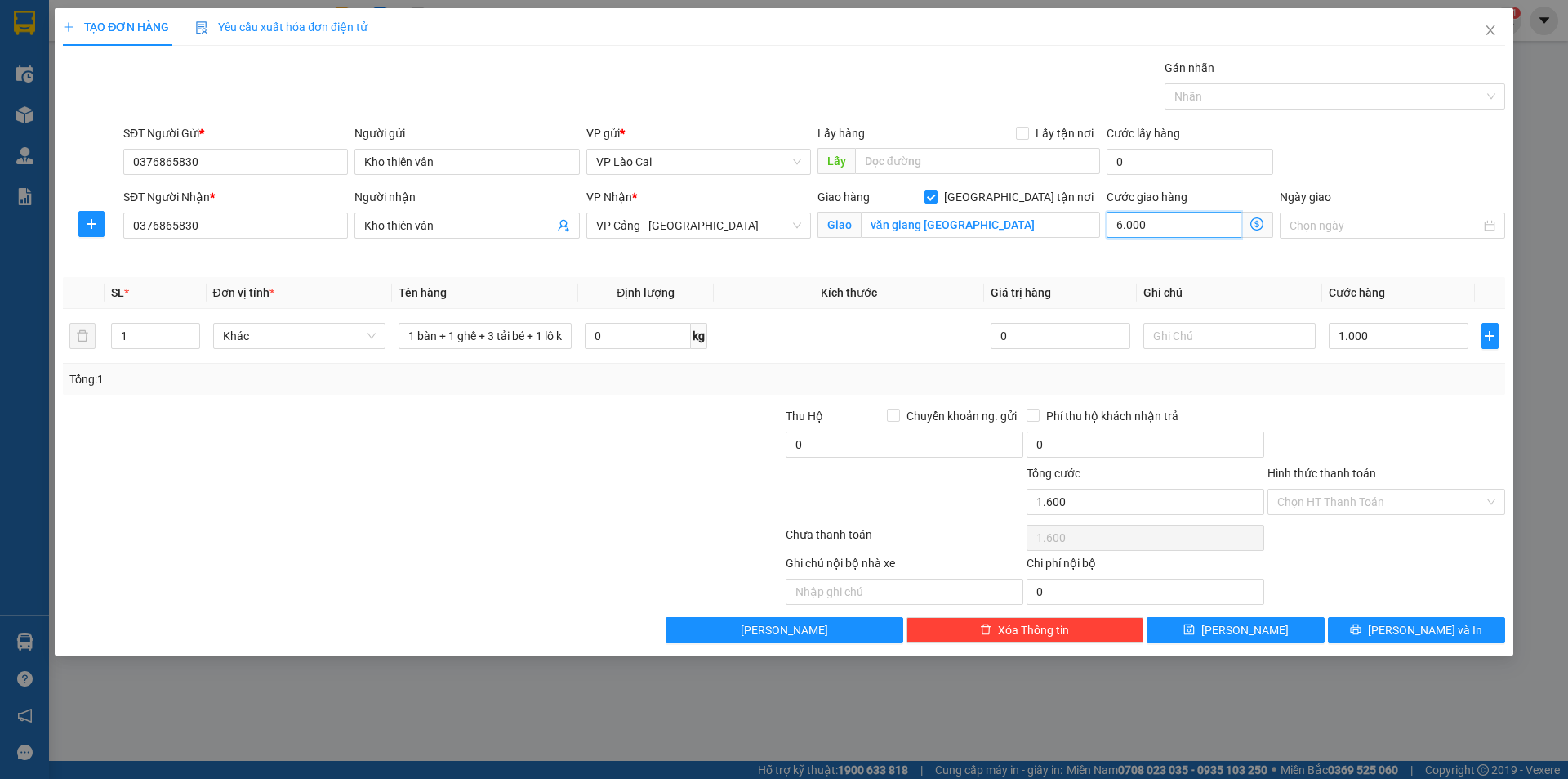
type input "7.000"
type input "61.000"
type input "60.000"
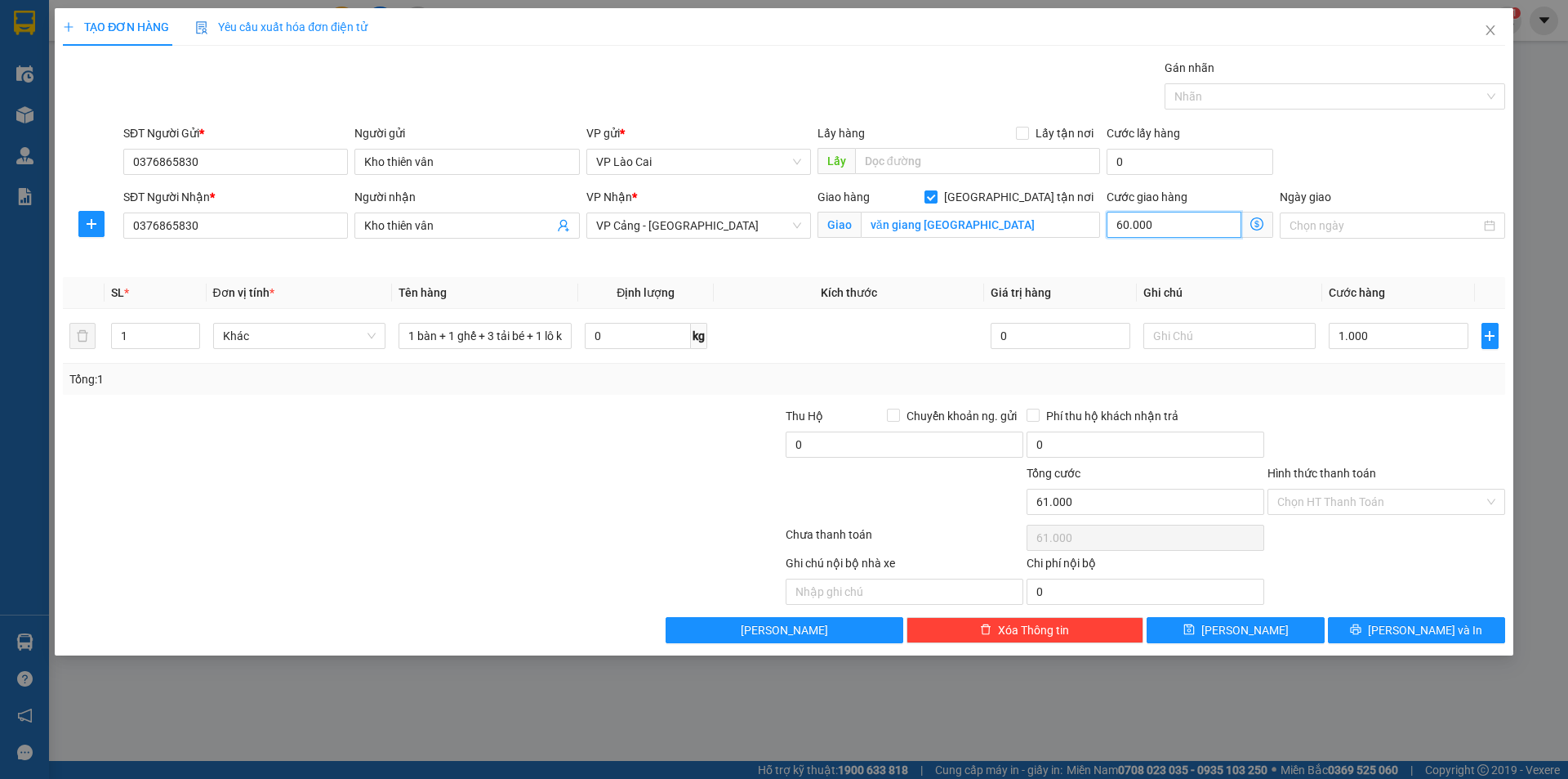
type input "601.000"
type input "600.000"
click at [1422, 631] on span "[PERSON_NAME] và In" at bounding box center [1425, 629] width 114 height 18
